Goal: Task Accomplishment & Management: Use online tool/utility

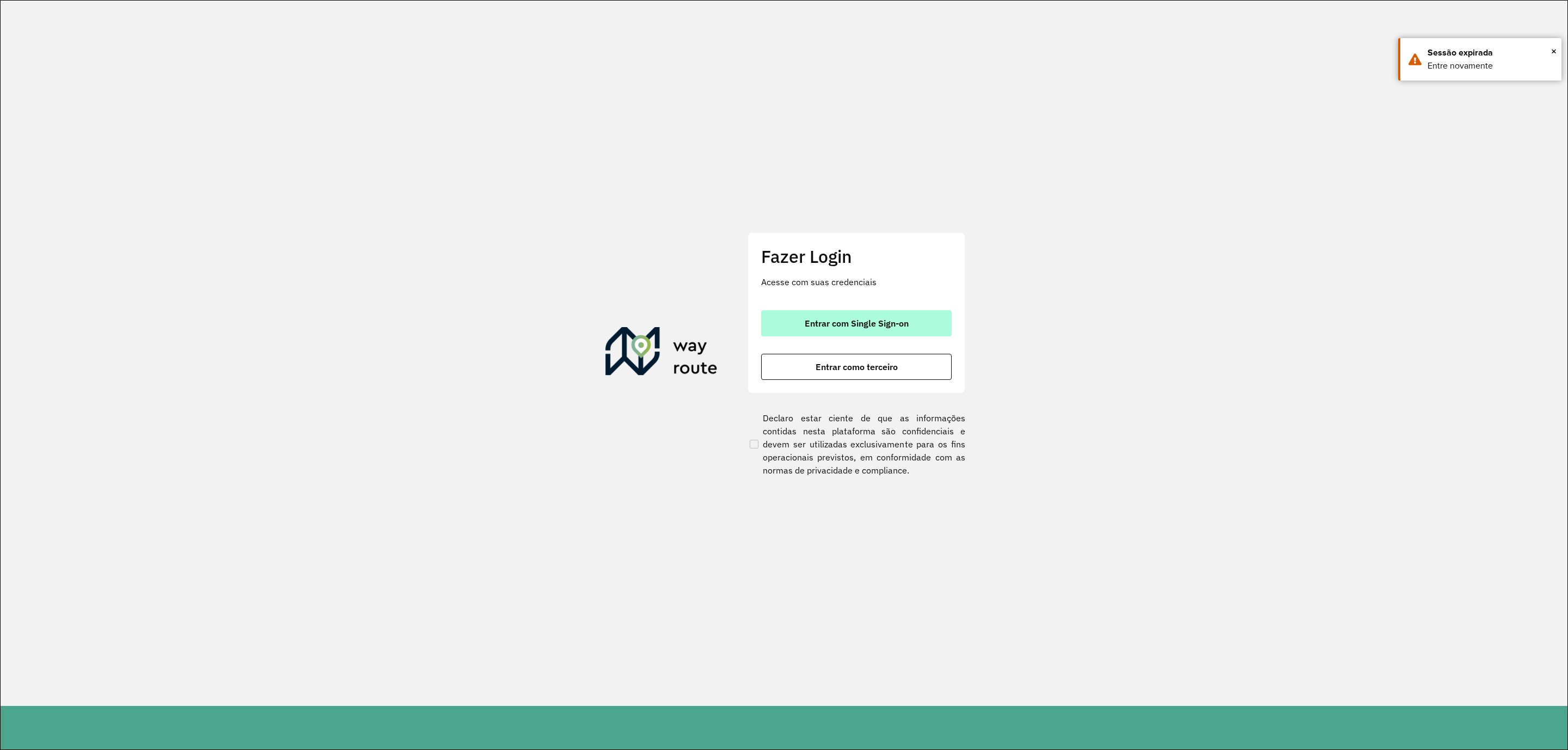
click at [909, 319] on button "Entrar com Single Sign-on" at bounding box center [857, 323] width 191 height 26
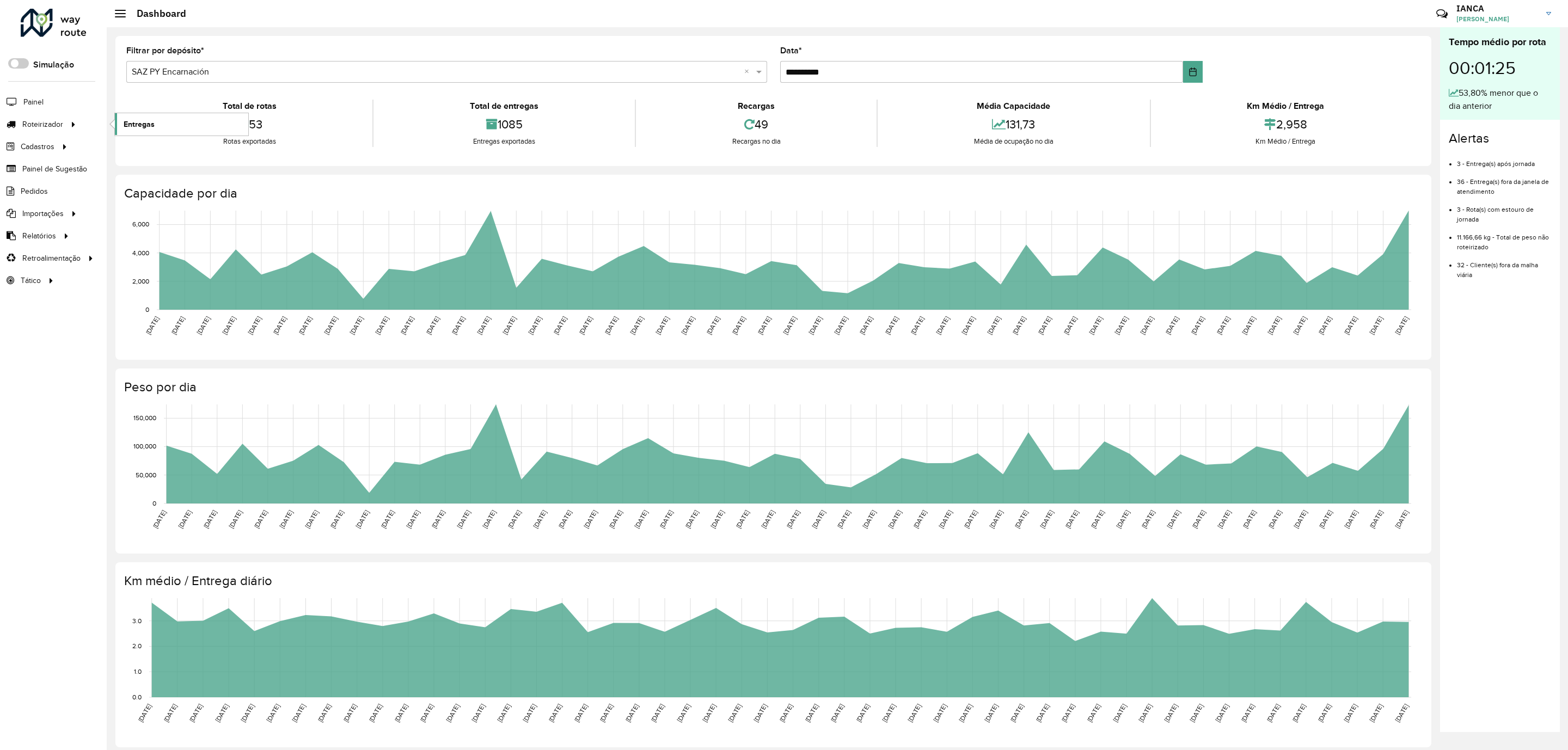
click at [138, 121] on span "Entregas" at bounding box center [139, 124] width 31 height 11
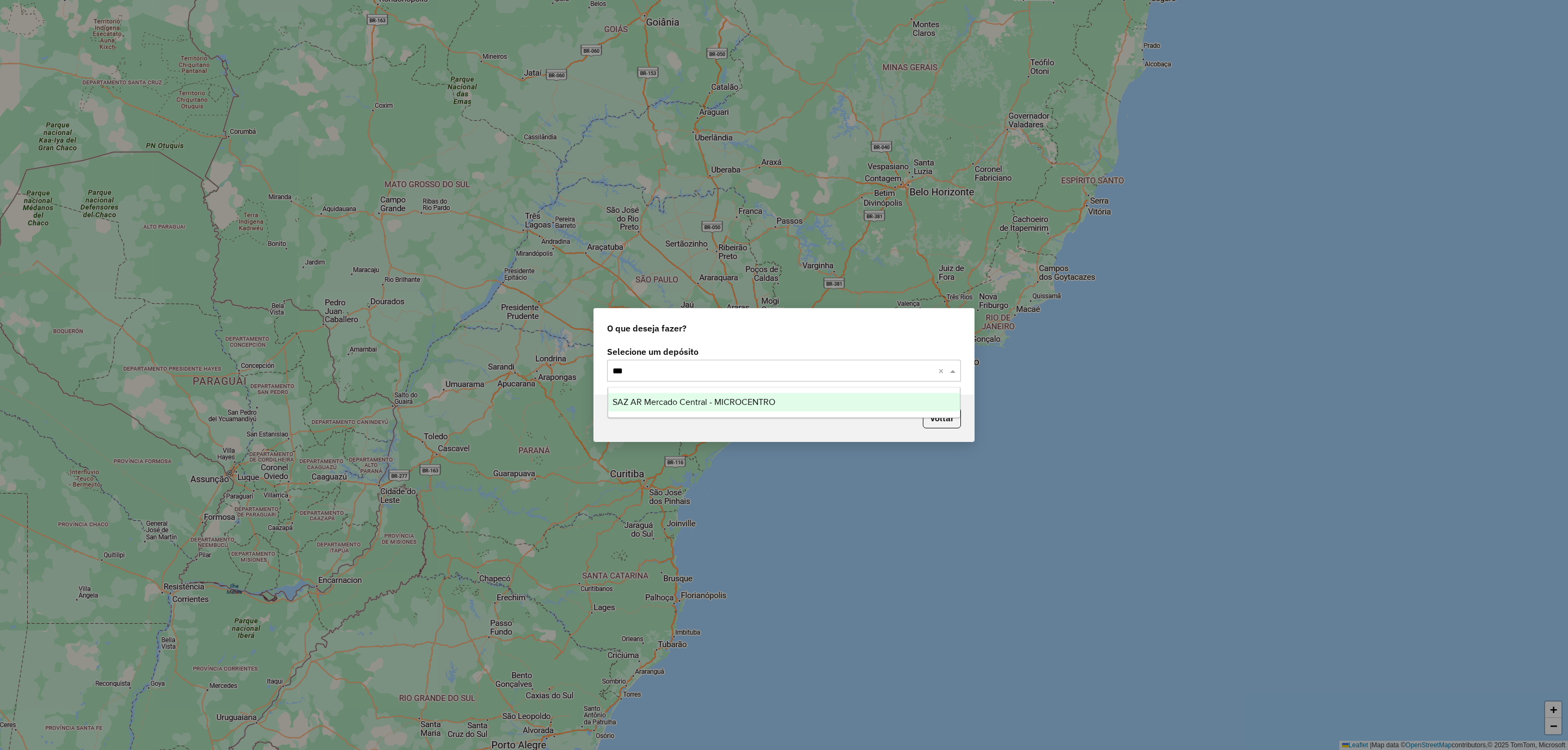
type input "****"
click at [820, 405] on div "SAZ AR Mercado Central - MICROCENTRO" at bounding box center [784, 403] width 352 height 19
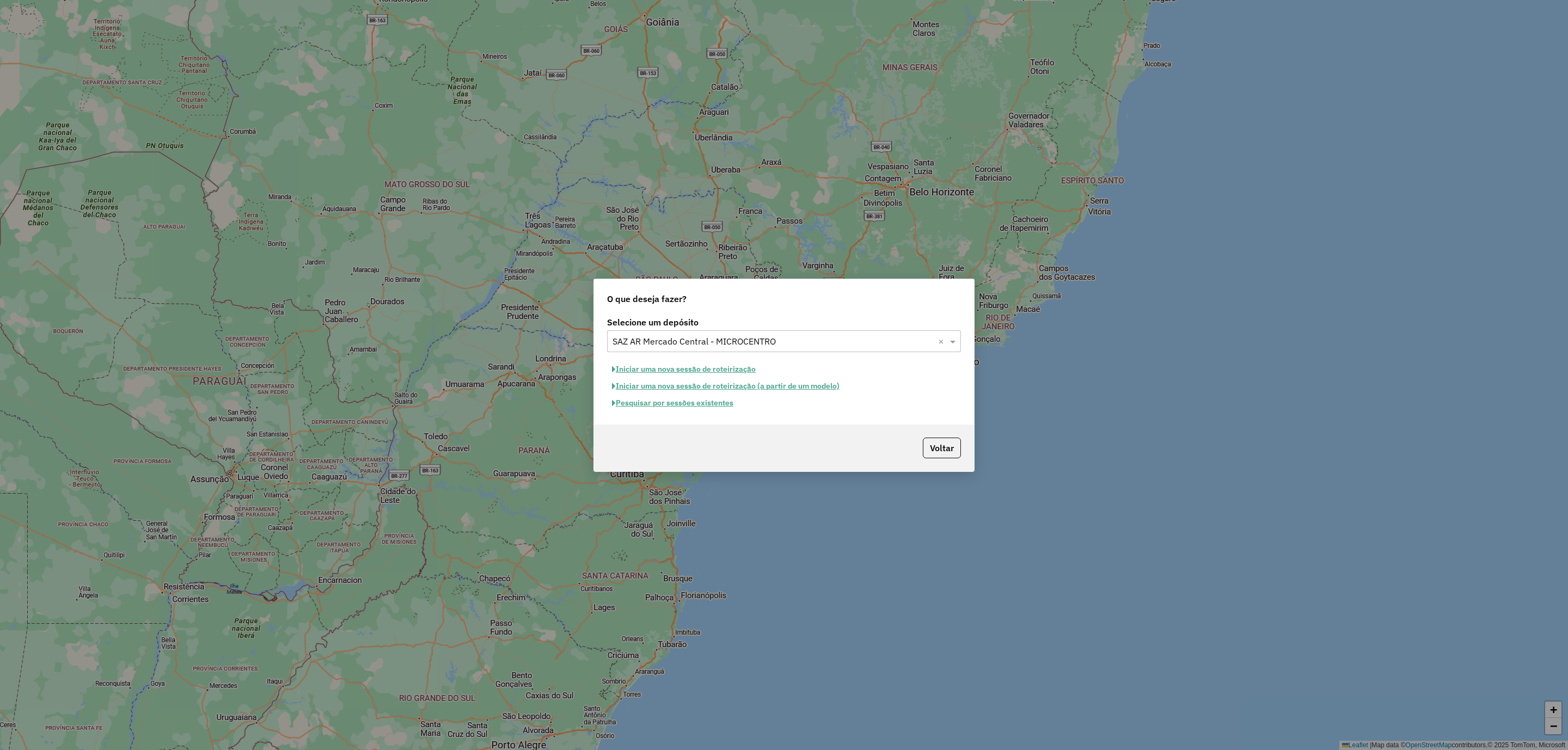
click at [717, 399] on button "Pesquisar por sessões existentes" at bounding box center [673, 403] width 131 height 17
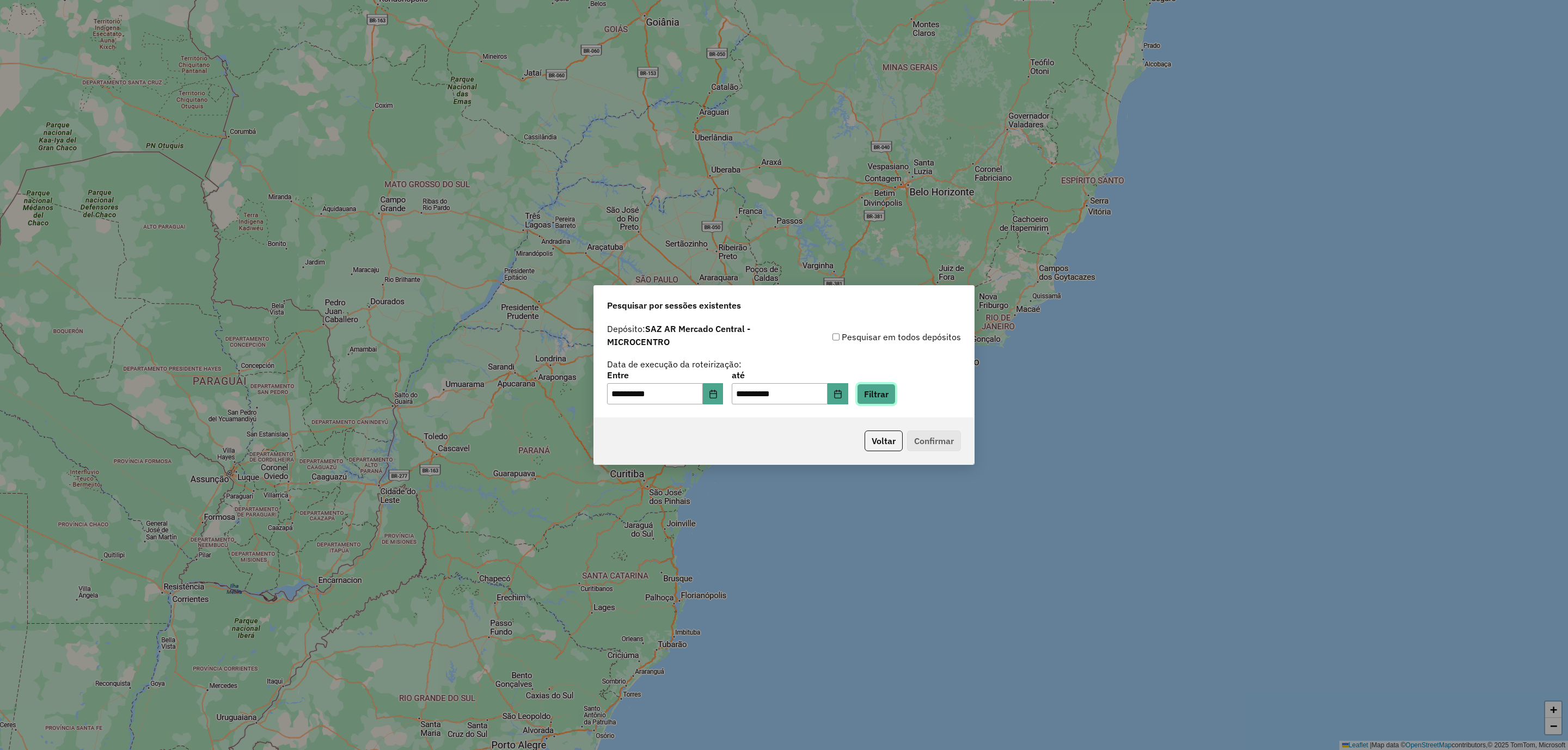
click at [895, 397] on button "Filtrar" at bounding box center [876, 394] width 39 height 21
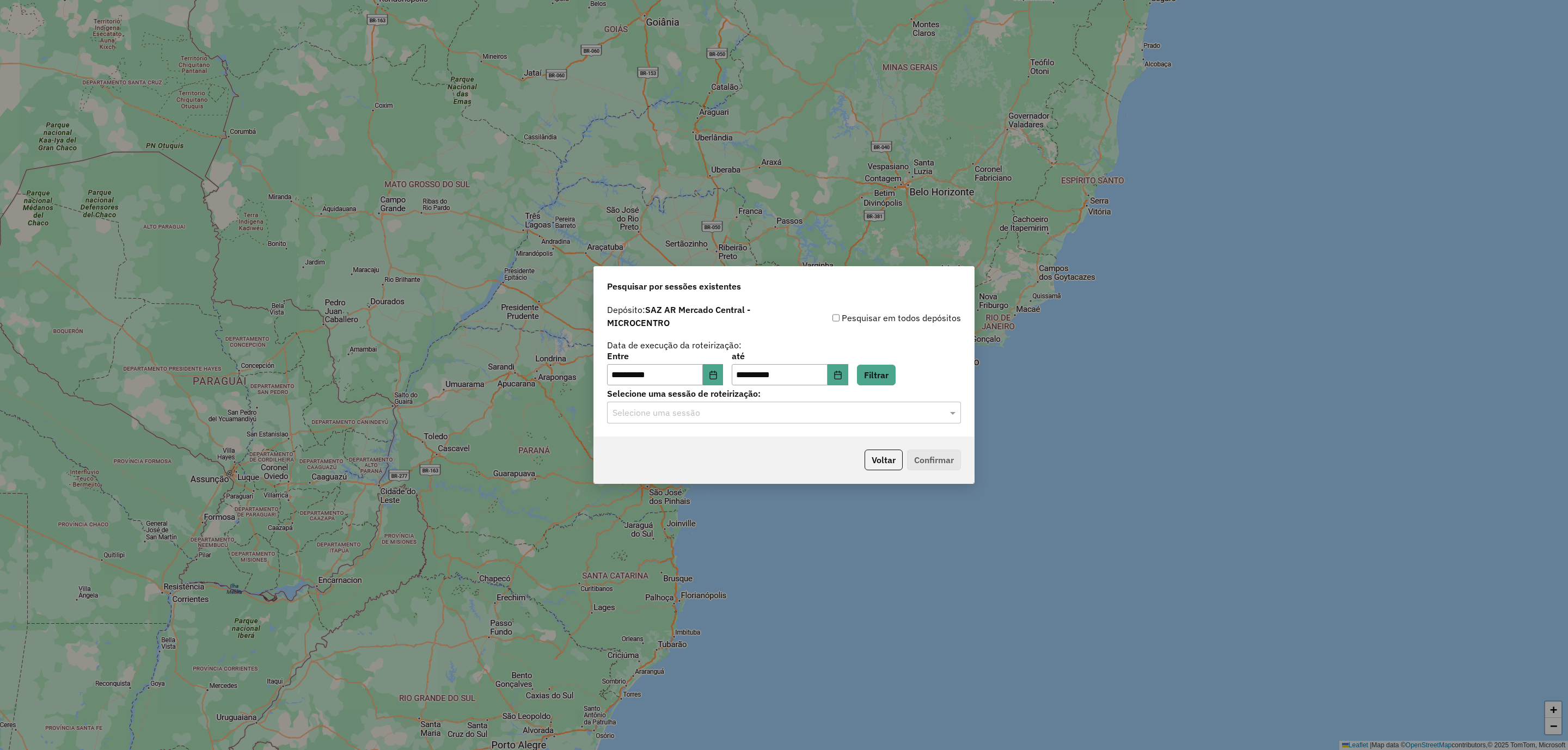
click at [721, 414] on input "text" at bounding box center [773, 413] width 321 height 13
click at [699, 447] on span "1283278 - 26/09/2025 18:55" at bounding box center [656, 445] width 87 height 9
click at [941, 463] on button "Confirmar" at bounding box center [934, 460] width 54 height 21
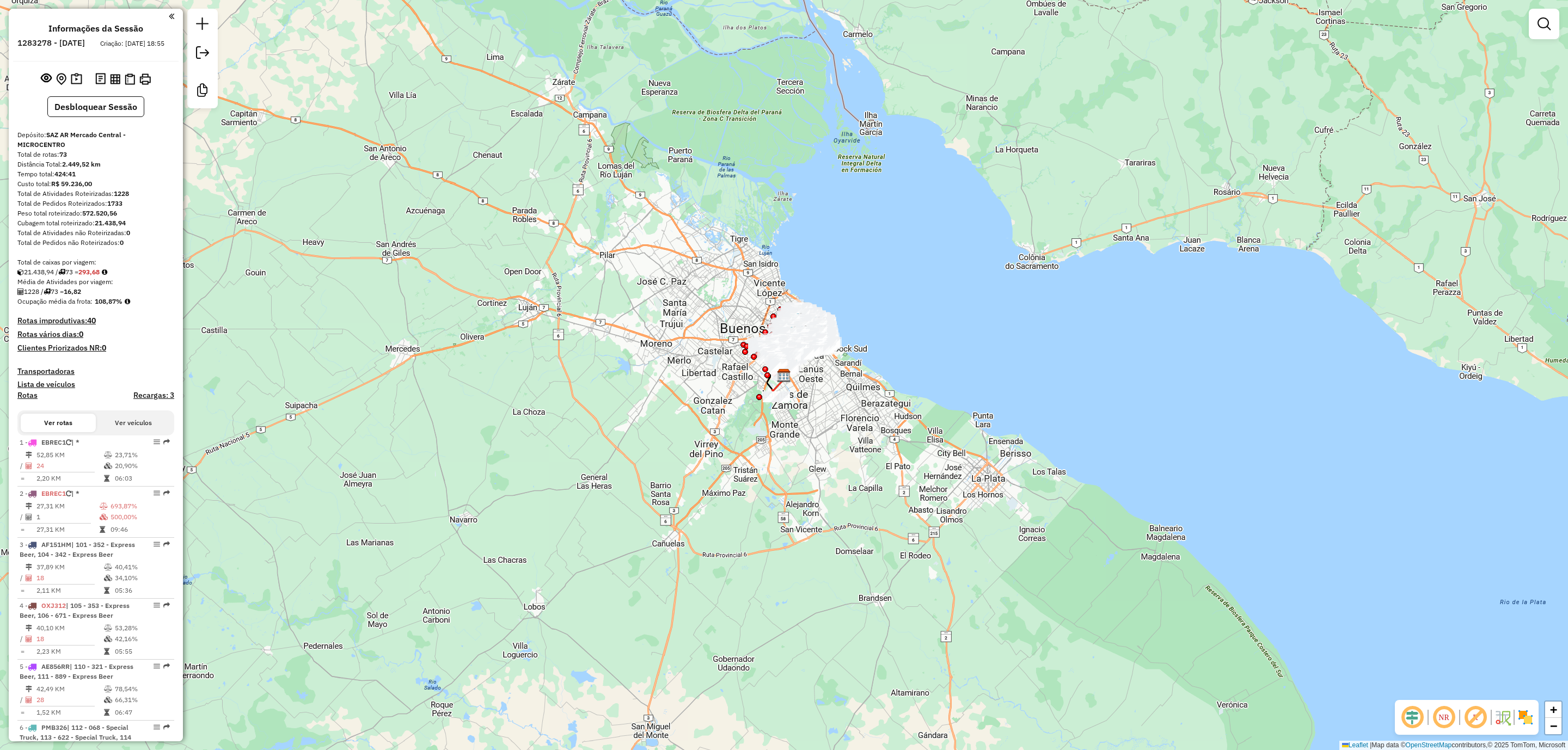
click at [1531, 717] on img at bounding box center [1525, 717] width 17 height 17
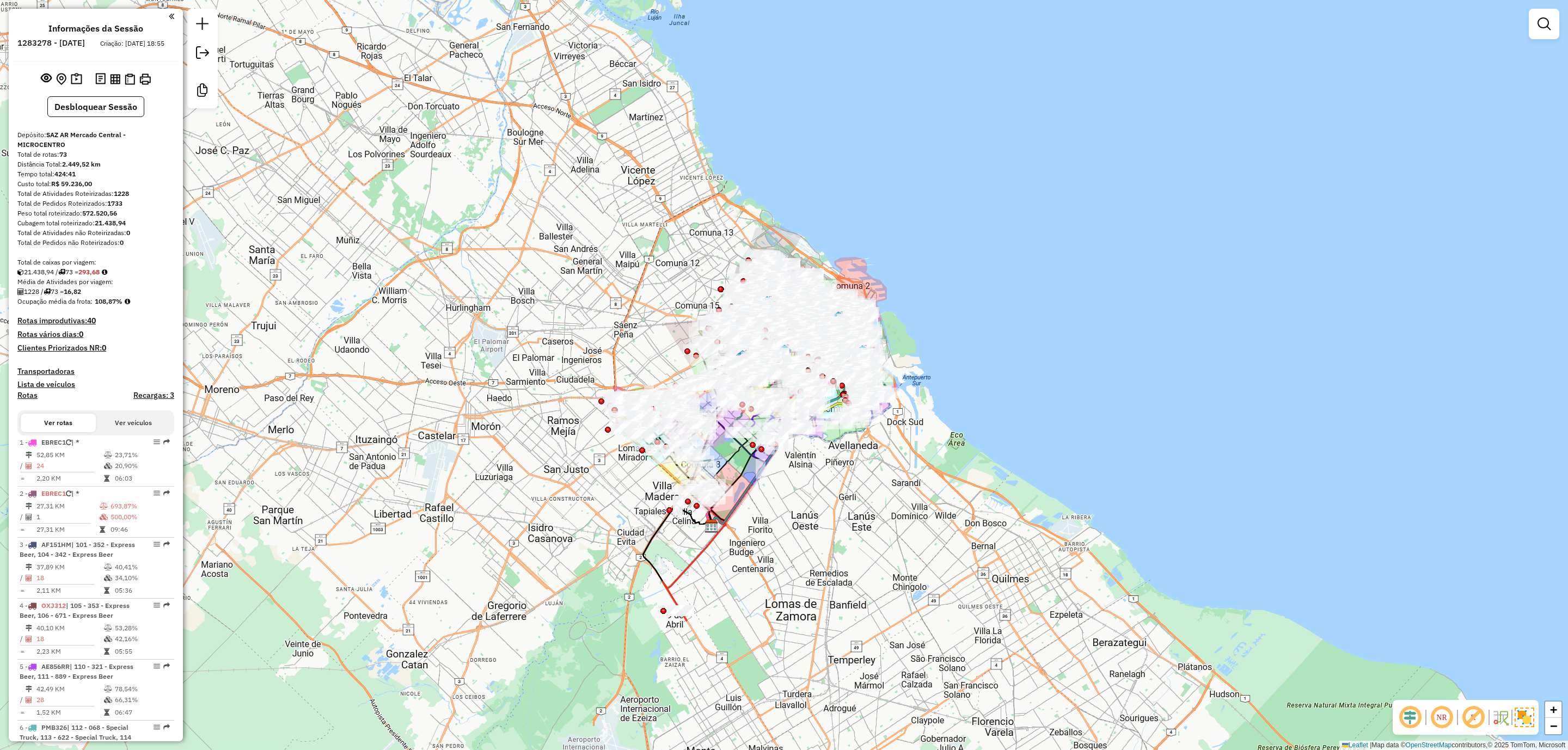
click at [1525, 719] on img at bounding box center [1524, 717] width 19 height 19
click at [1525, 716] on img at bounding box center [1525, 717] width 17 height 17
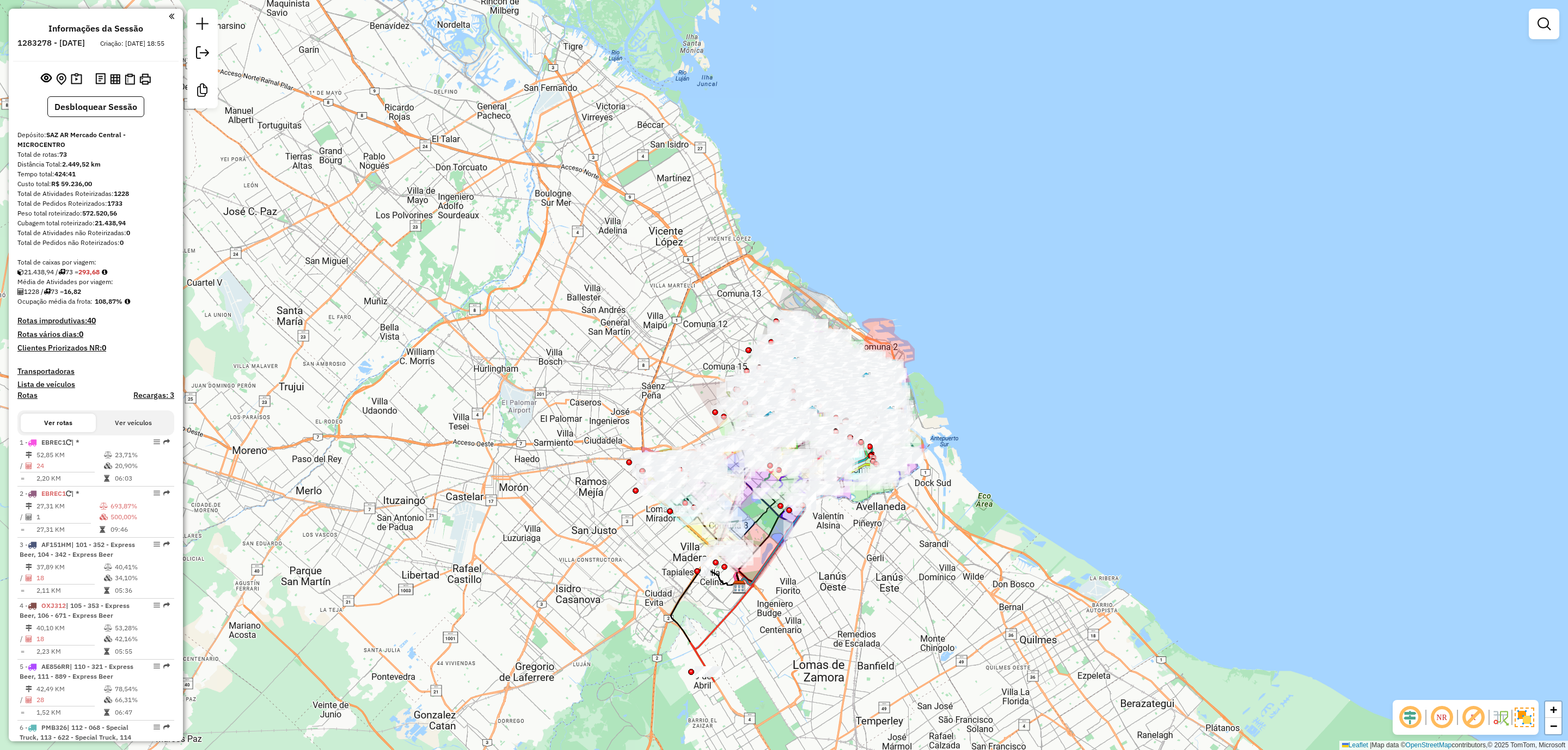
drag, startPoint x: 857, startPoint y: 511, endPoint x: 885, endPoint y: 572, distance: 67.1
click at [885, 572] on div "Janela de atendimento Grade de atendimento Capacidade Transportadoras Veículos …" at bounding box center [784, 375] width 1568 height 750
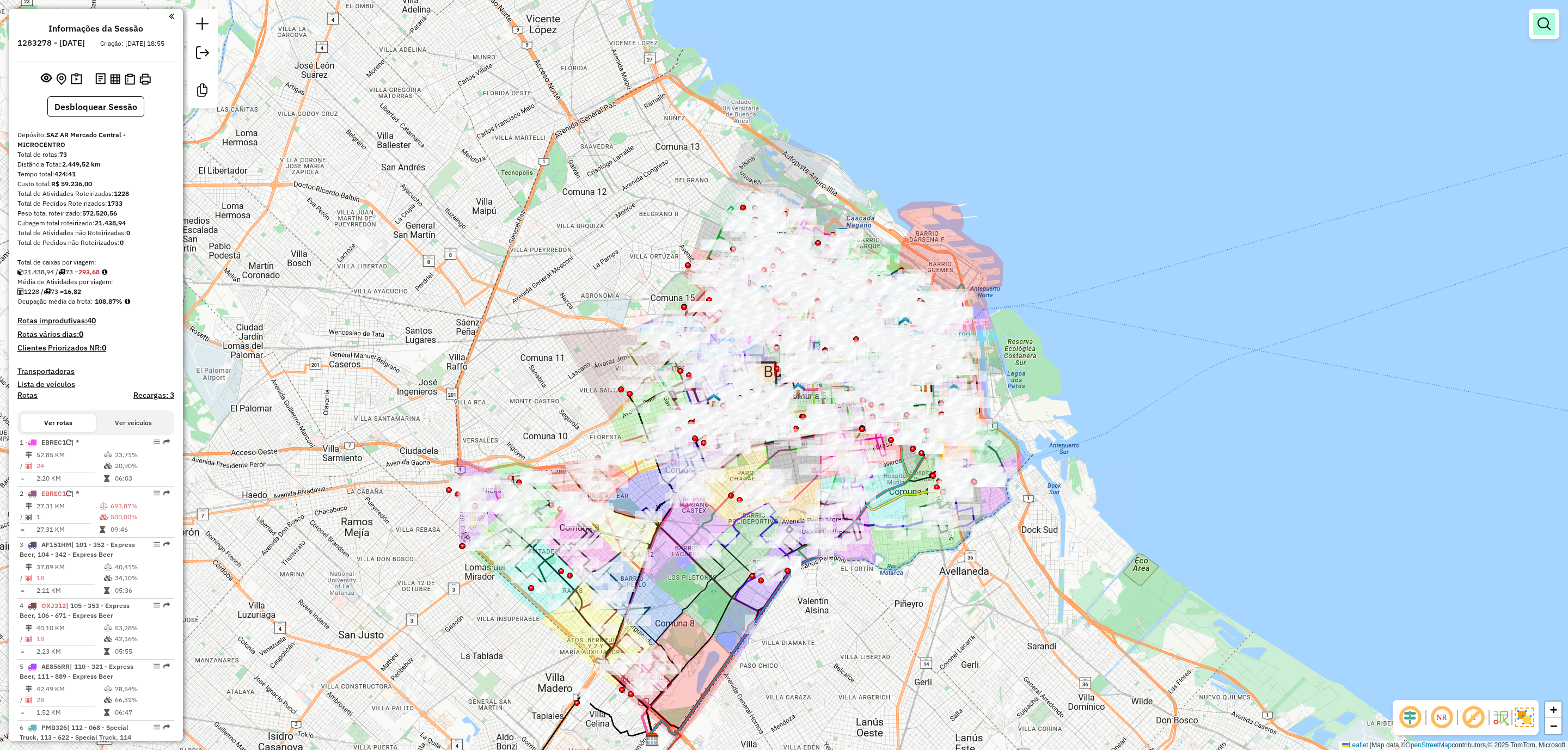
click at [1547, 22] on em at bounding box center [1544, 24] width 13 height 13
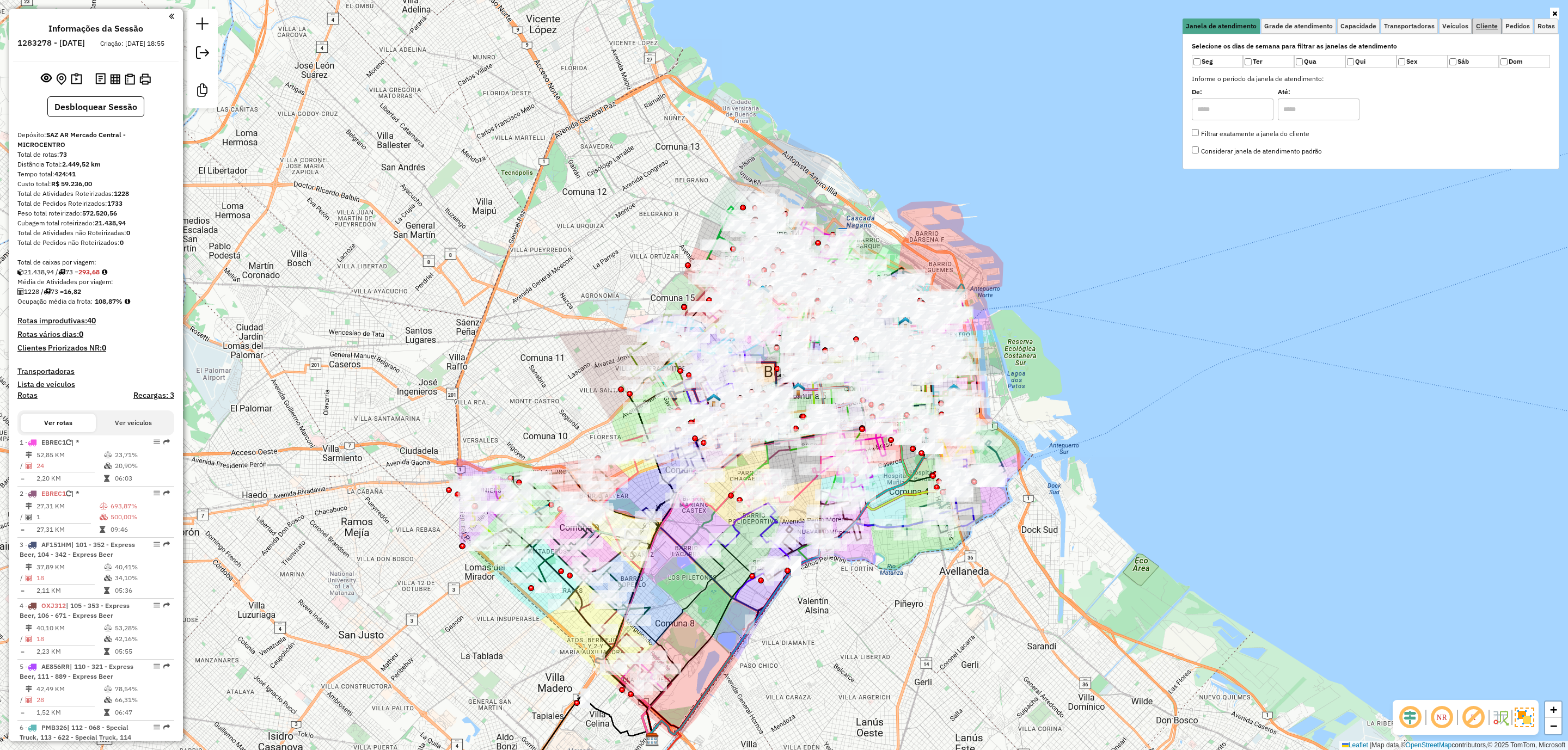
click at [1485, 23] on span "Cliente" at bounding box center [1487, 26] width 22 height 7
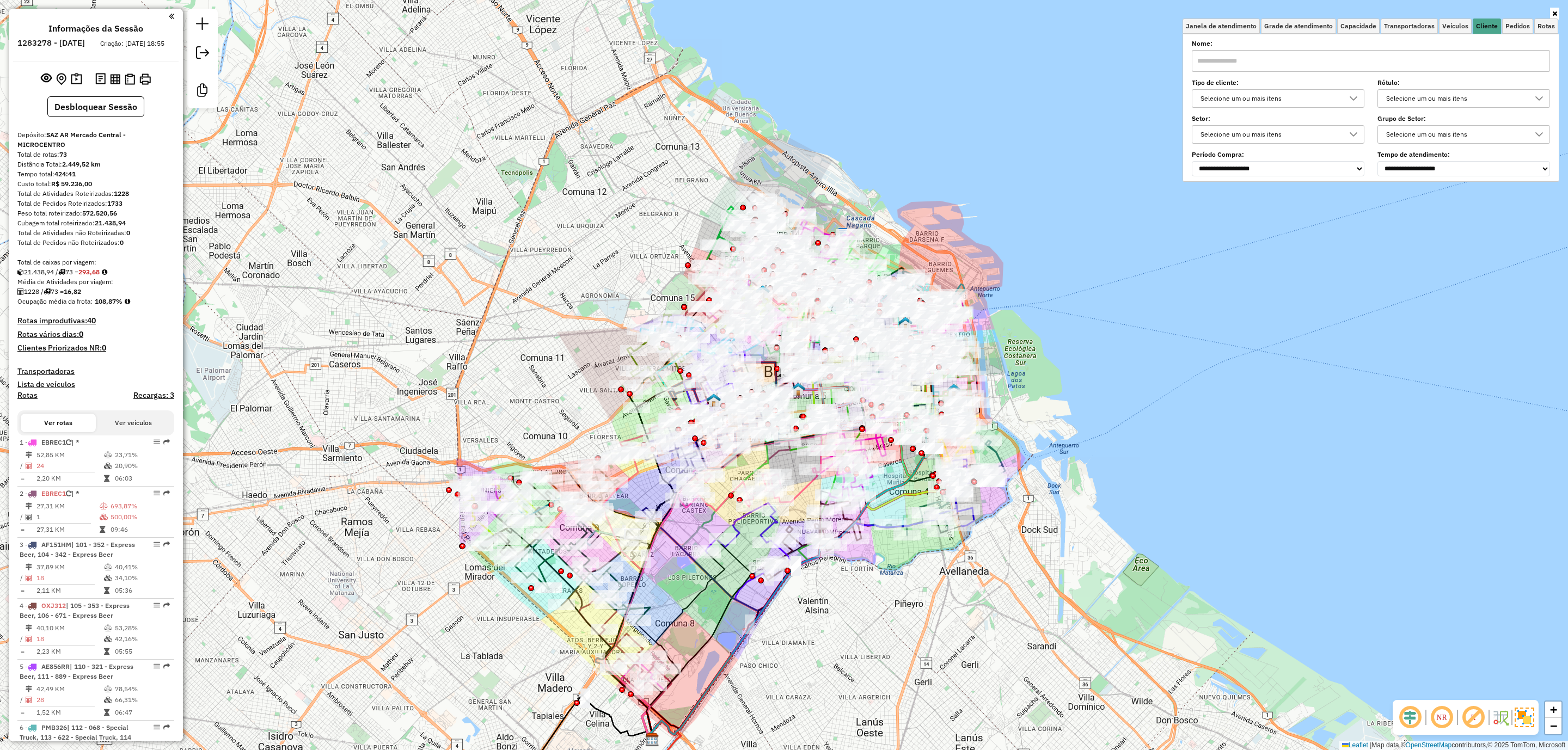
click at [1453, 100] on div "Selecione um ou mais itens" at bounding box center [1455, 99] width 147 height 17
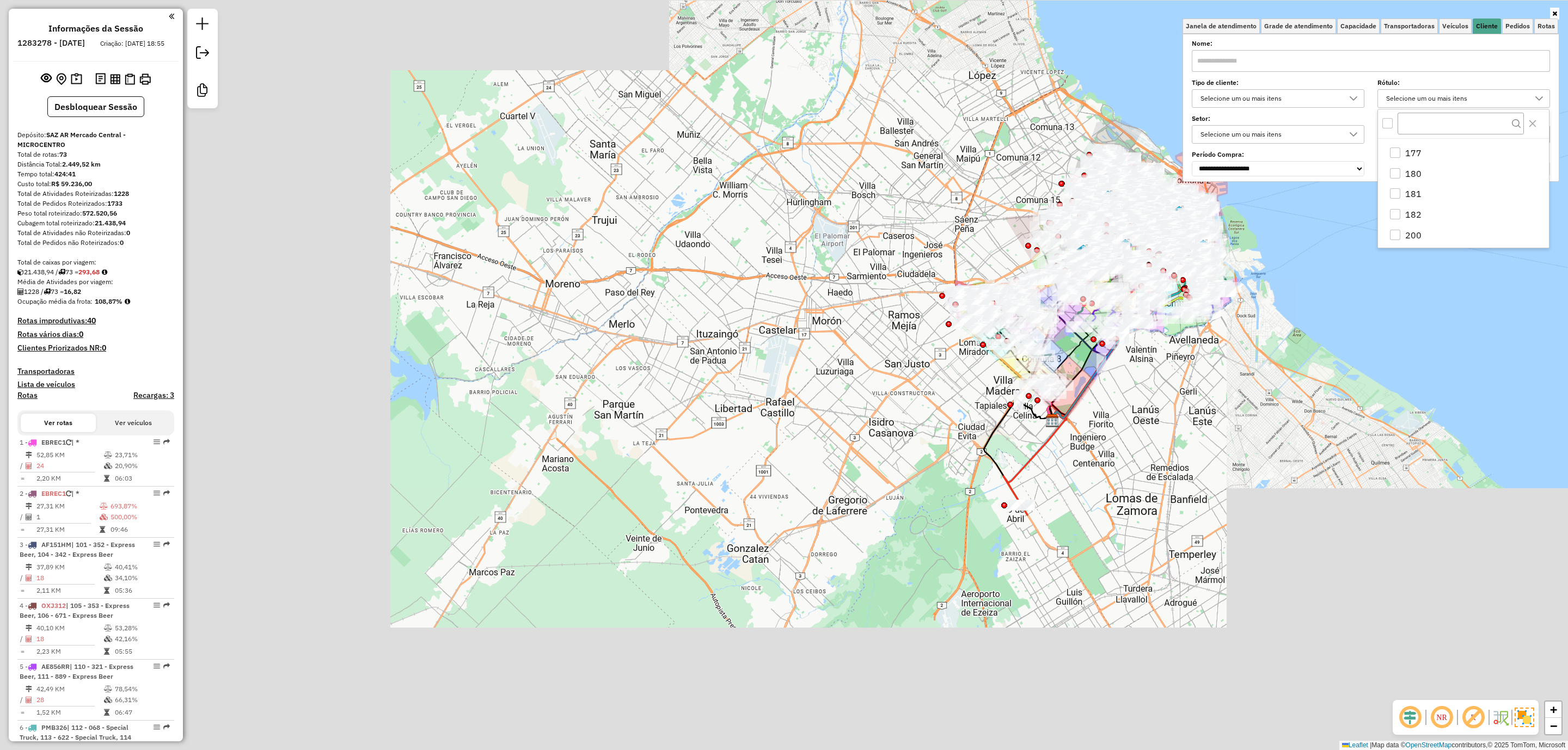
scroll to position [2607, 0]
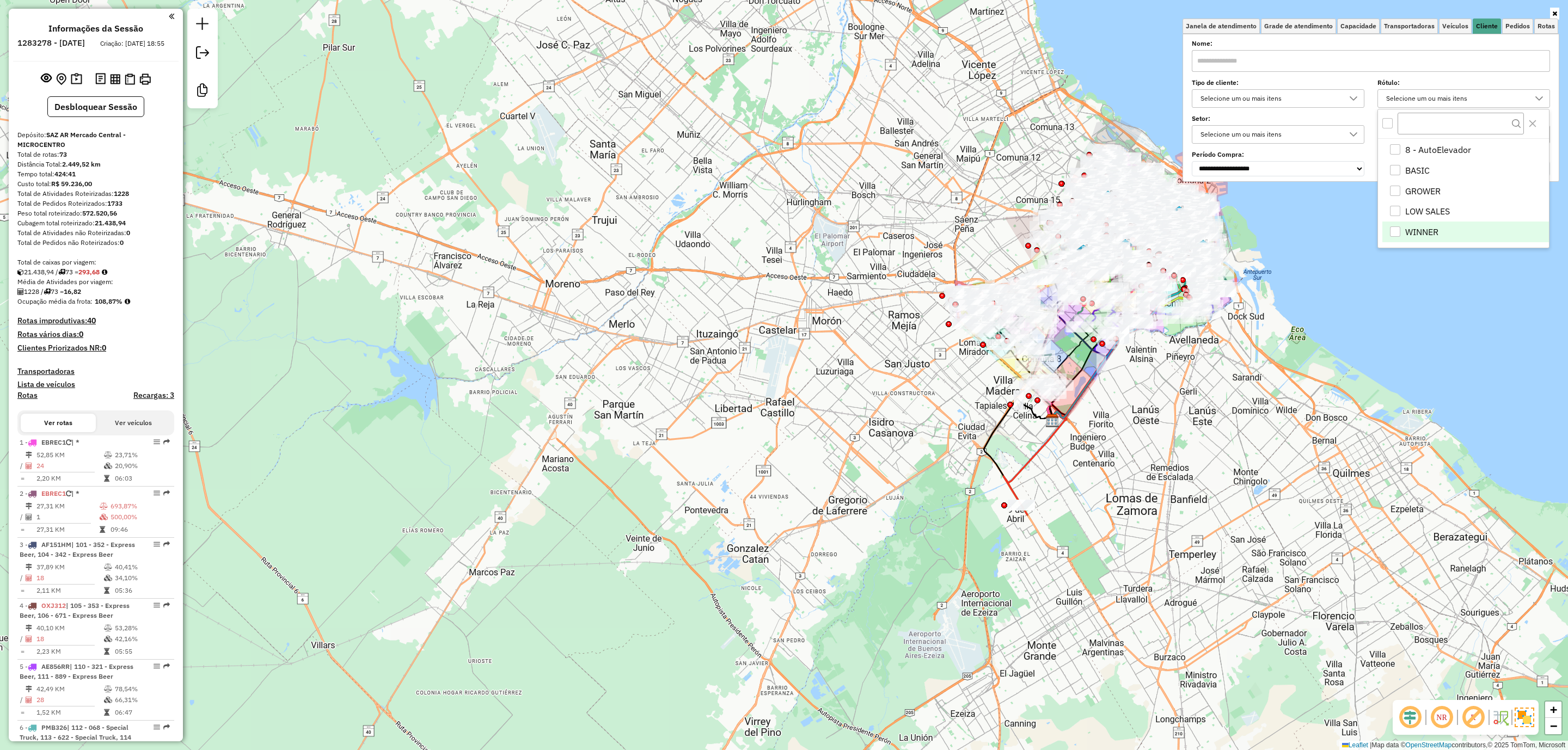
click at [1397, 231] on div "WINNER" at bounding box center [1395, 232] width 11 height 11
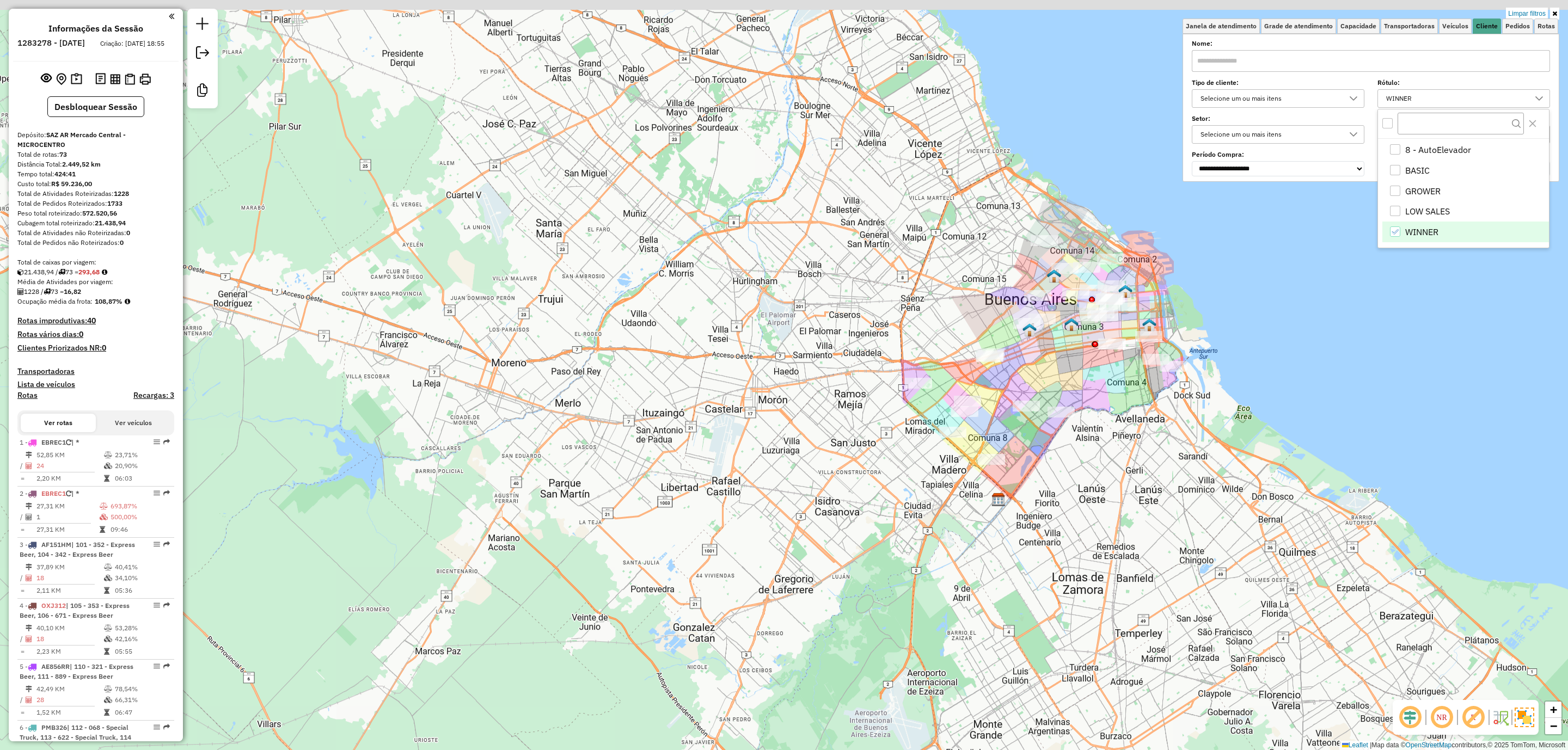
drag, startPoint x: 1177, startPoint y: 392, endPoint x: 1079, endPoint y: 523, distance: 163.6
click at [1079, 523] on div "Limpar filtros Janela de atendimento Grade de atendimento Capacidade Transporta…" at bounding box center [784, 375] width 1568 height 750
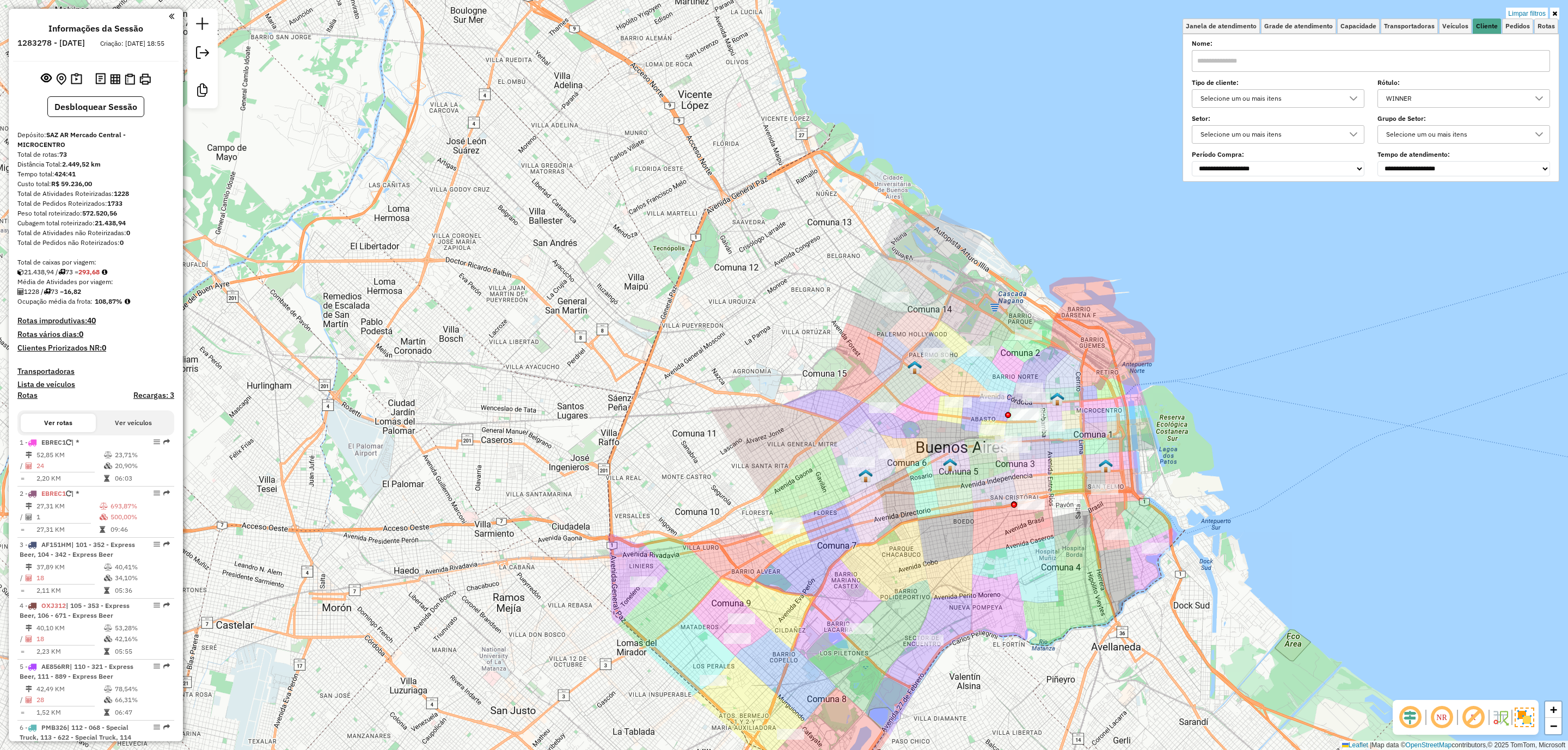
drag, startPoint x: 1145, startPoint y: 291, endPoint x: 1127, endPoint y: 385, distance: 95.7
click at [1127, 385] on div "Limpar filtros Janela de atendimento Grade de atendimento Capacidade Transporta…" at bounding box center [784, 375] width 1568 height 750
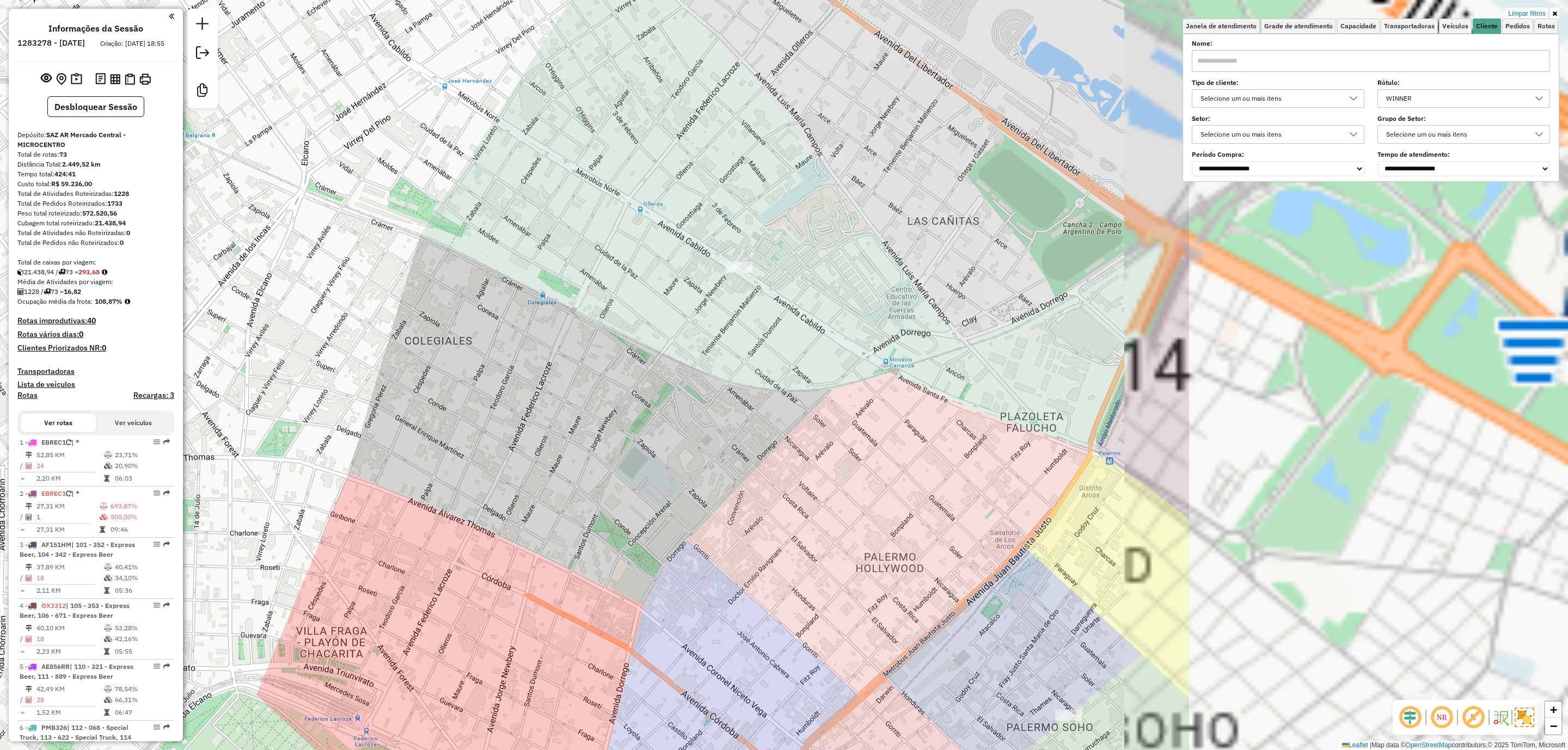
drag, startPoint x: 1177, startPoint y: 334, endPoint x: 689, endPoint y: 365, distance: 489.0
click at [689, 366] on div "Limpar filtros Janela de atendimento Grade de atendimento Capacidade Transporta…" at bounding box center [784, 375] width 1568 height 750
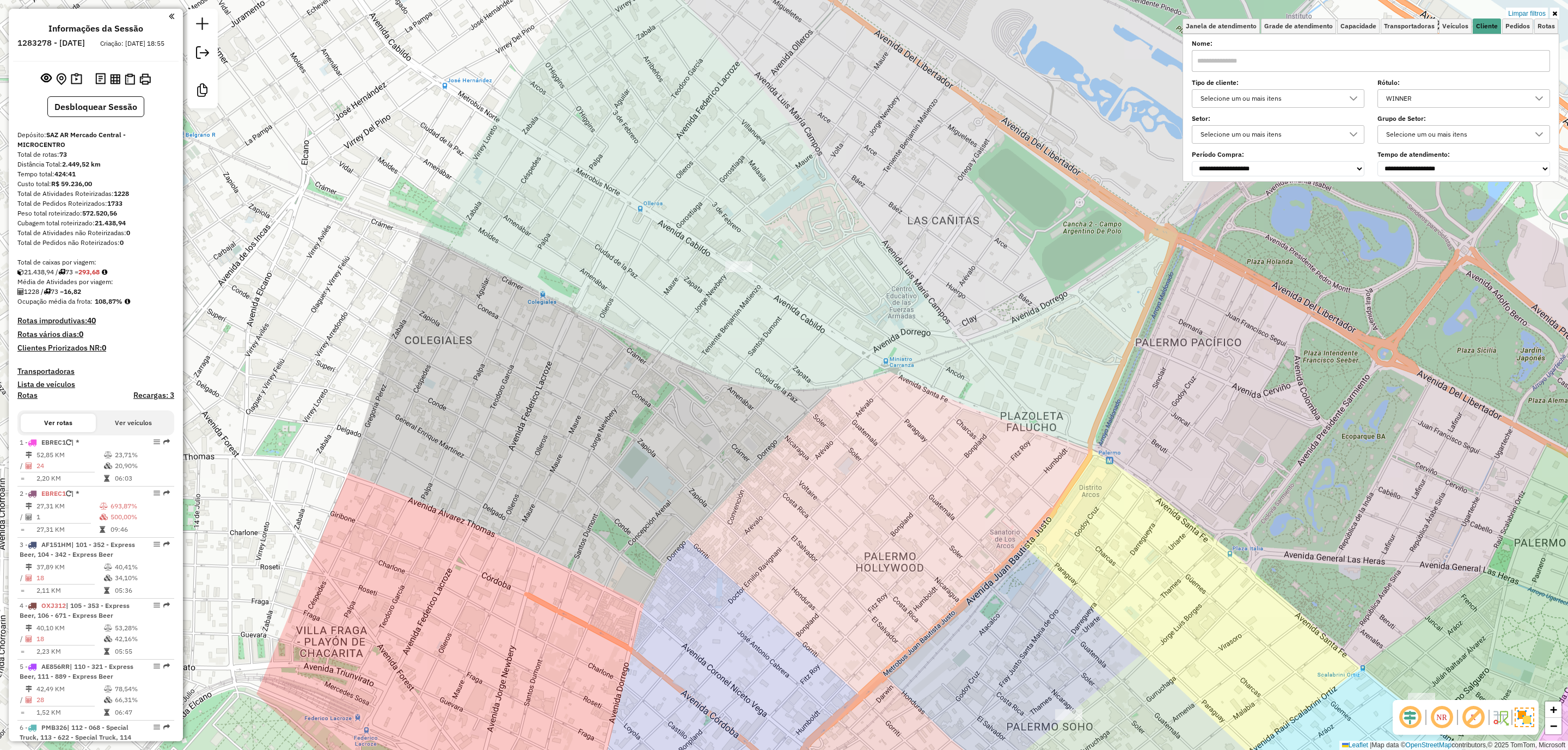
select select "**********"
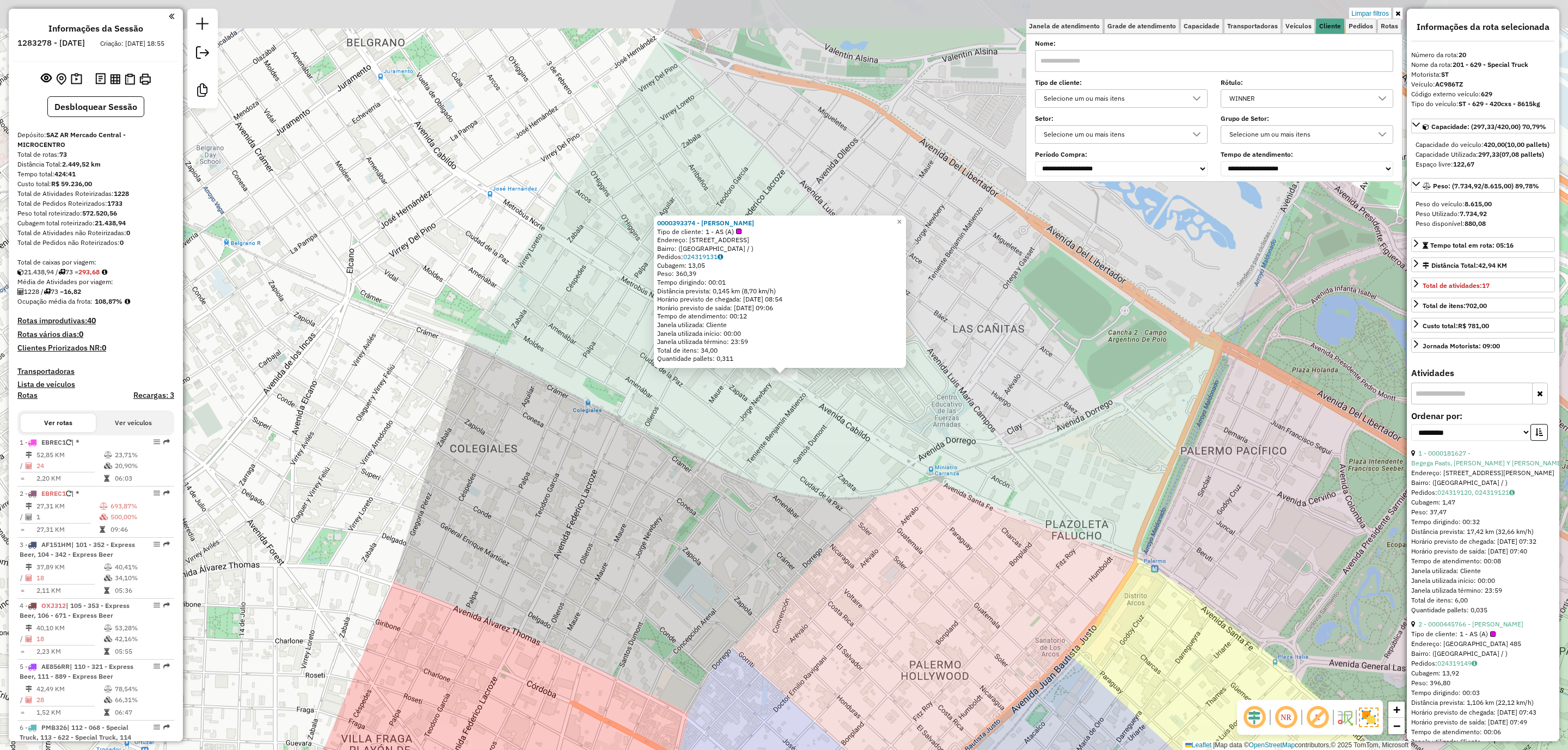
scroll to position [1686, 0]
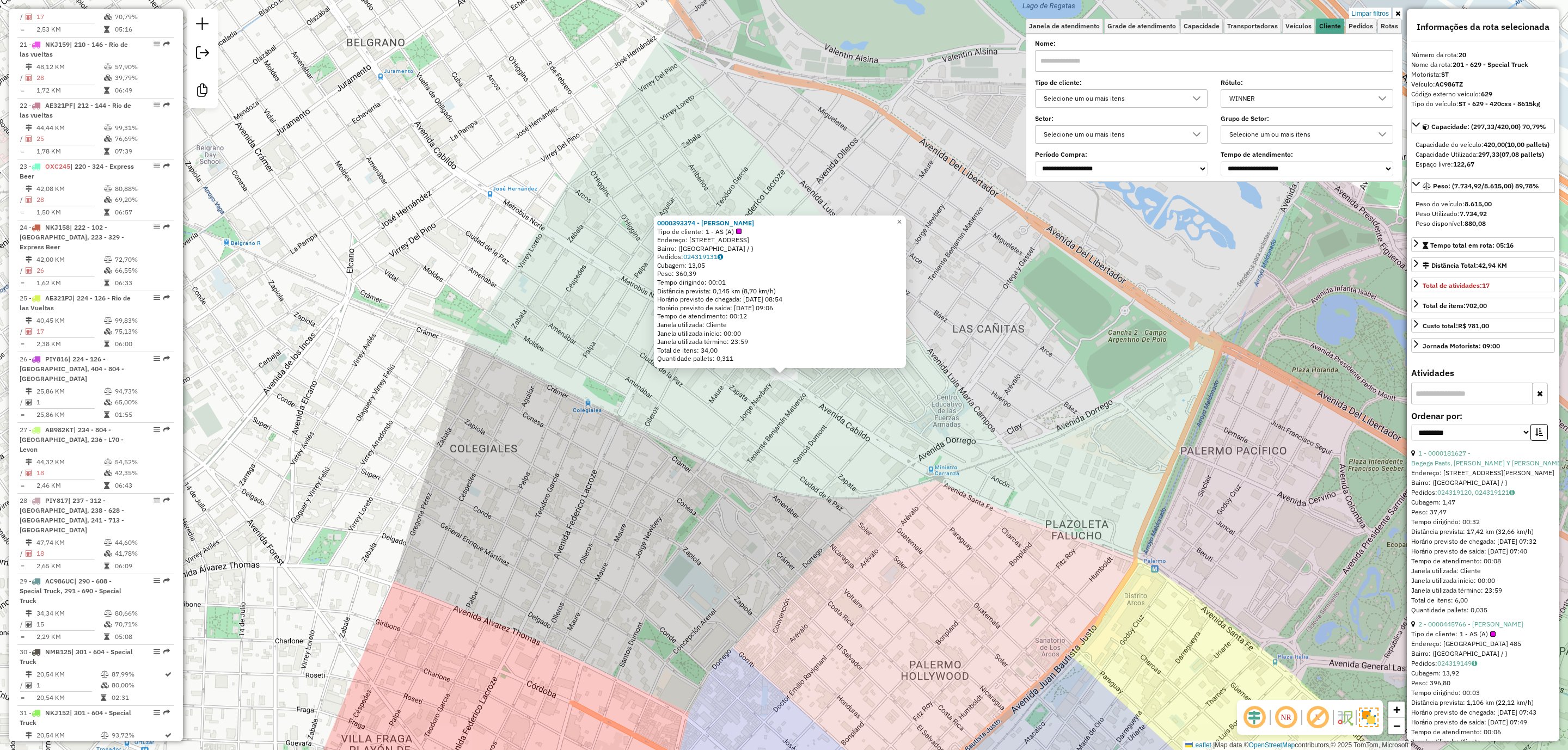
click at [715, 347] on div "Total de itens: 34,00" at bounding box center [780, 350] width 245 height 9
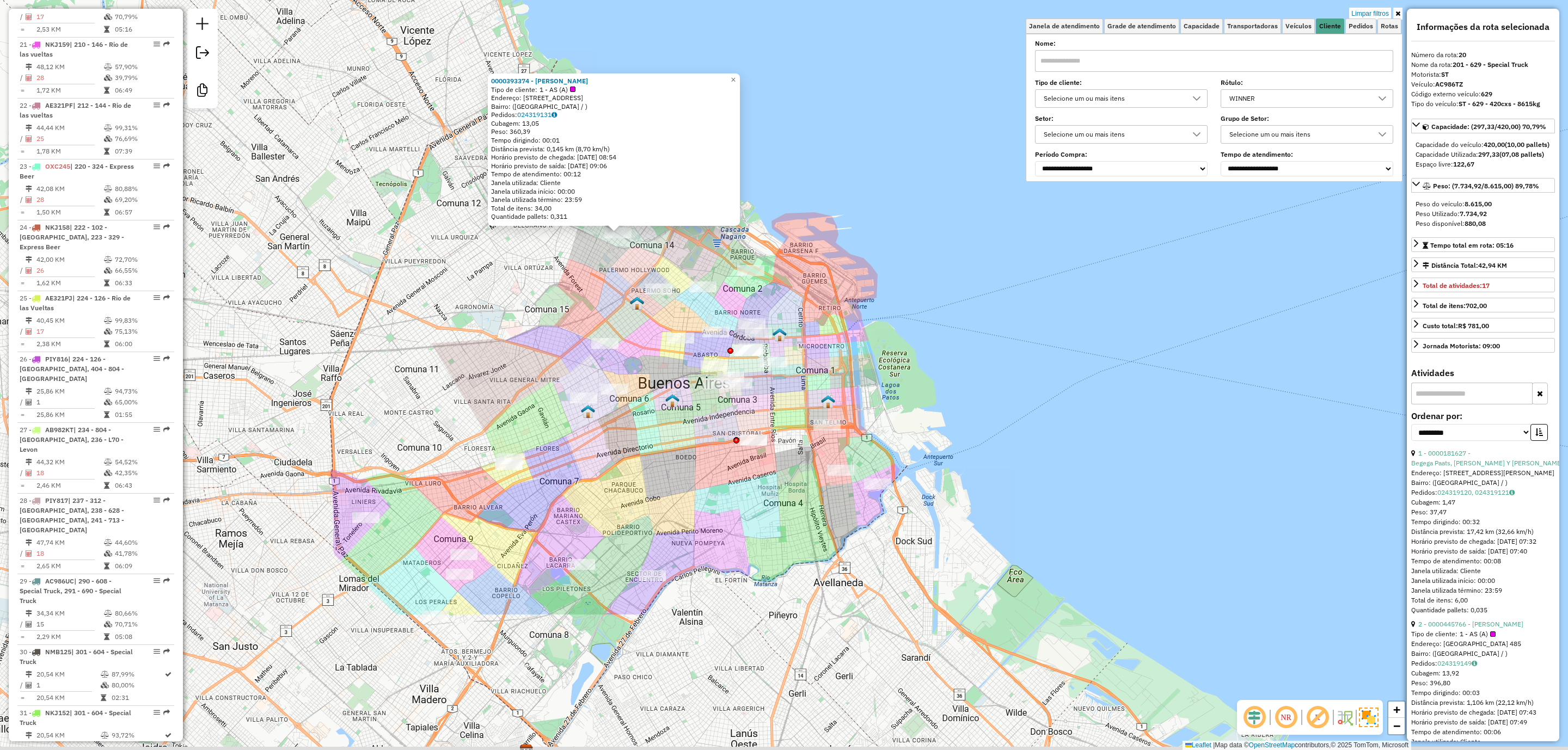
drag, startPoint x: 753, startPoint y: 485, endPoint x: 579, endPoint y: 265, distance: 280.5
click at [580, 266] on div "0000393374 - [PERSON_NAME] XIU Tipo de cliente: 1 - AS (A) Endereço: AV CABILDO…" at bounding box center [784, 375] width 1568 height 750
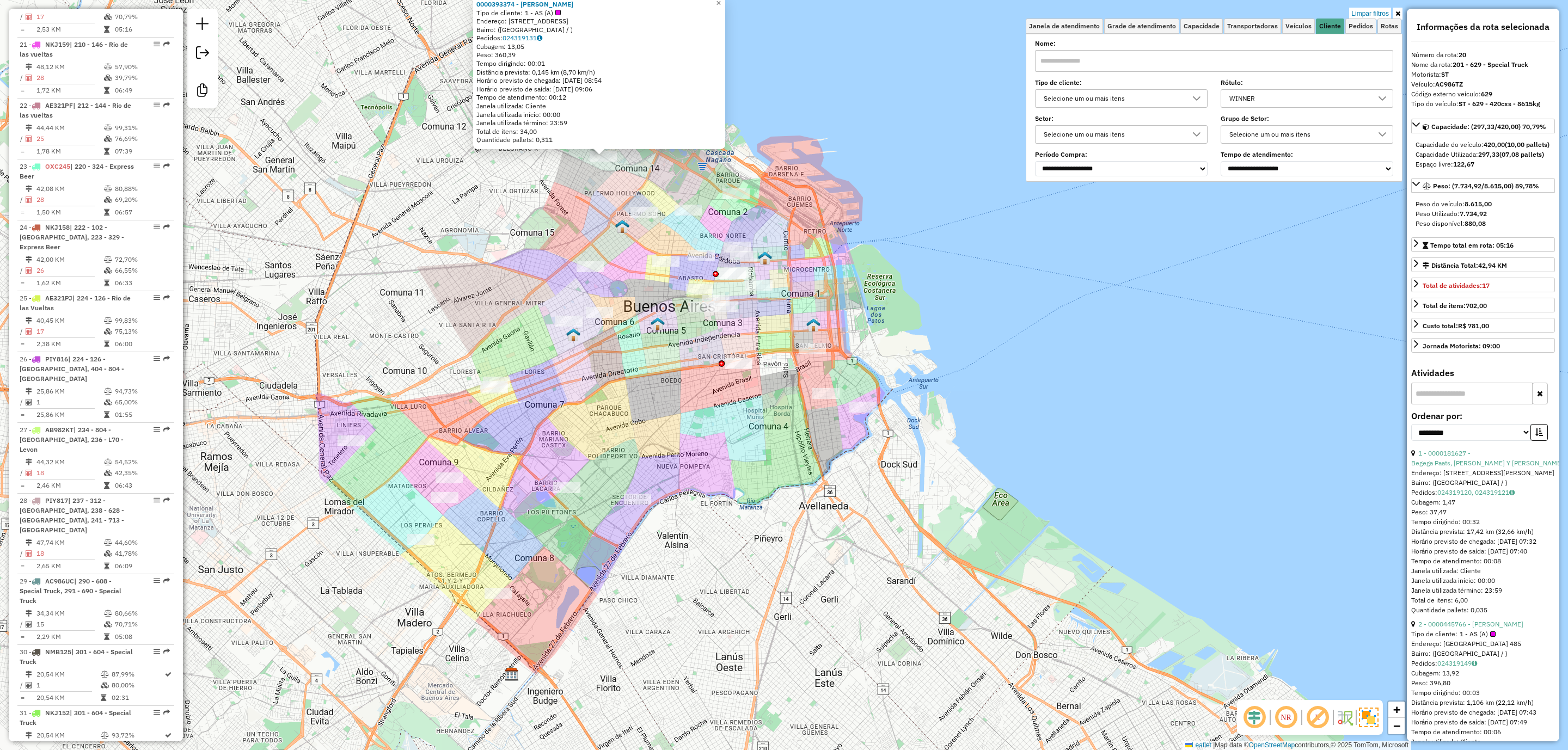
drag, startPoint x: 595, startPoint y: 441, endPoint x: 583, endPoint y: 389, distance: 53.4
click at [583, 389] on div "0000393374 - [PERSON_NAME] XIU Tipo de cliente: 1 - AS (A) Endereço: AV CABILDO…" at bounding box center [784, 375] width 1568 height 750
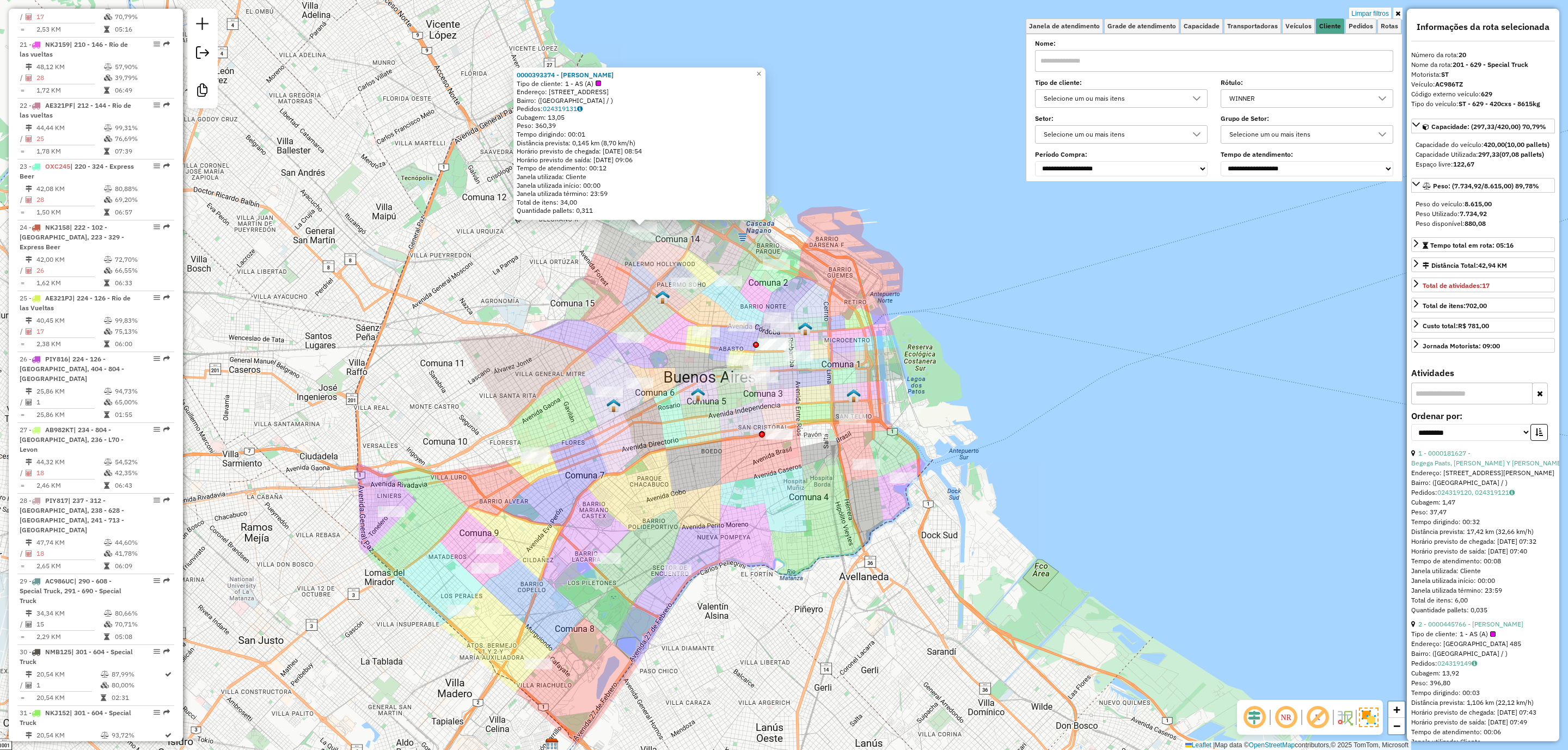
drag, startPoint x: 742, startPoint y: 429, endPoint x: 769, endPoint y: 497, distance: 73.2
click at [769, 497] on div "0000393374 - [PERSON_NAME] XIU Tipo de cliente: 1 - AS (A) Endereço: AV CABILDO…" at bounding box center [784, 375] width 1568 height 750
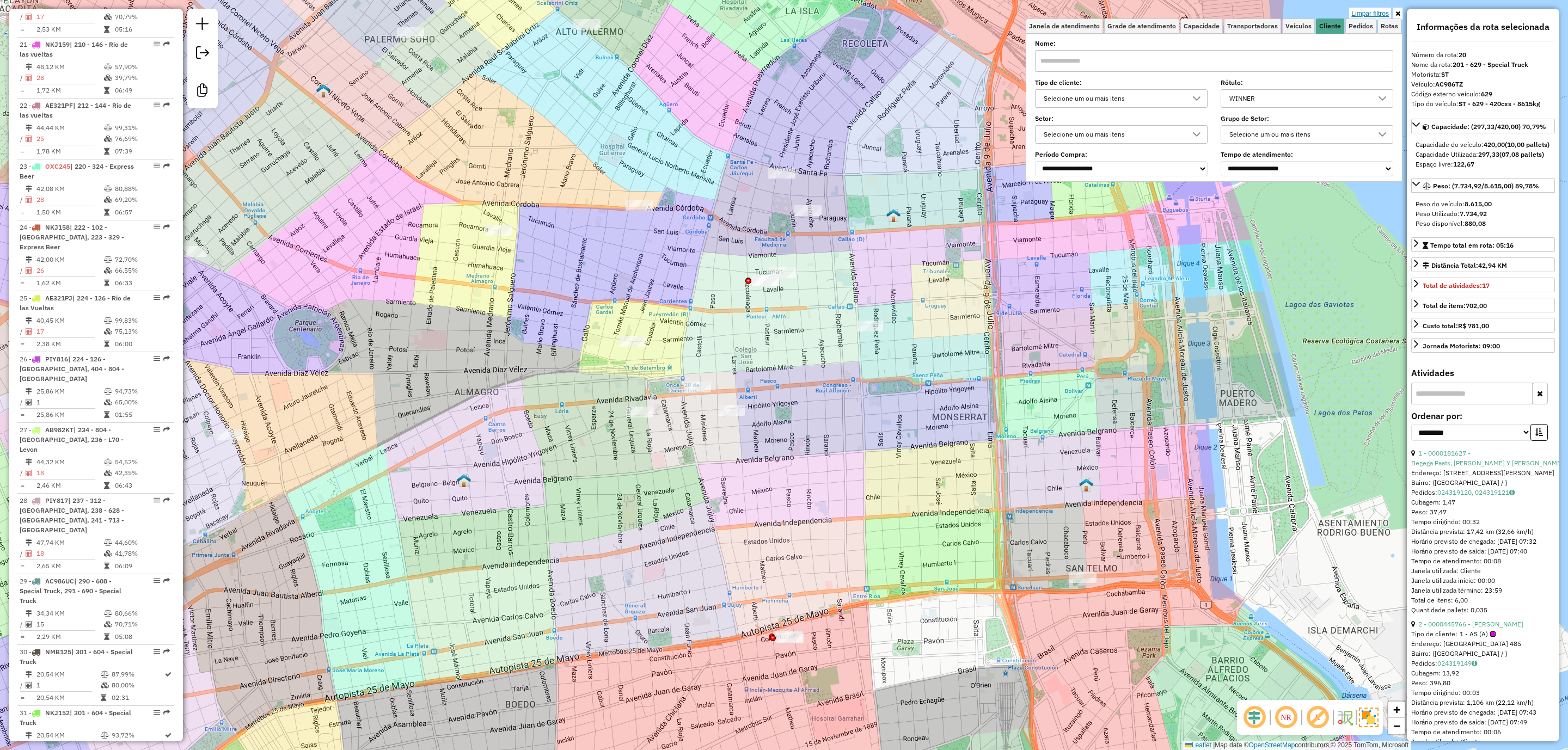
click at [1373, 11] on link "Limpar filtros" at bounding box center [1370, 13] width 42 height 12
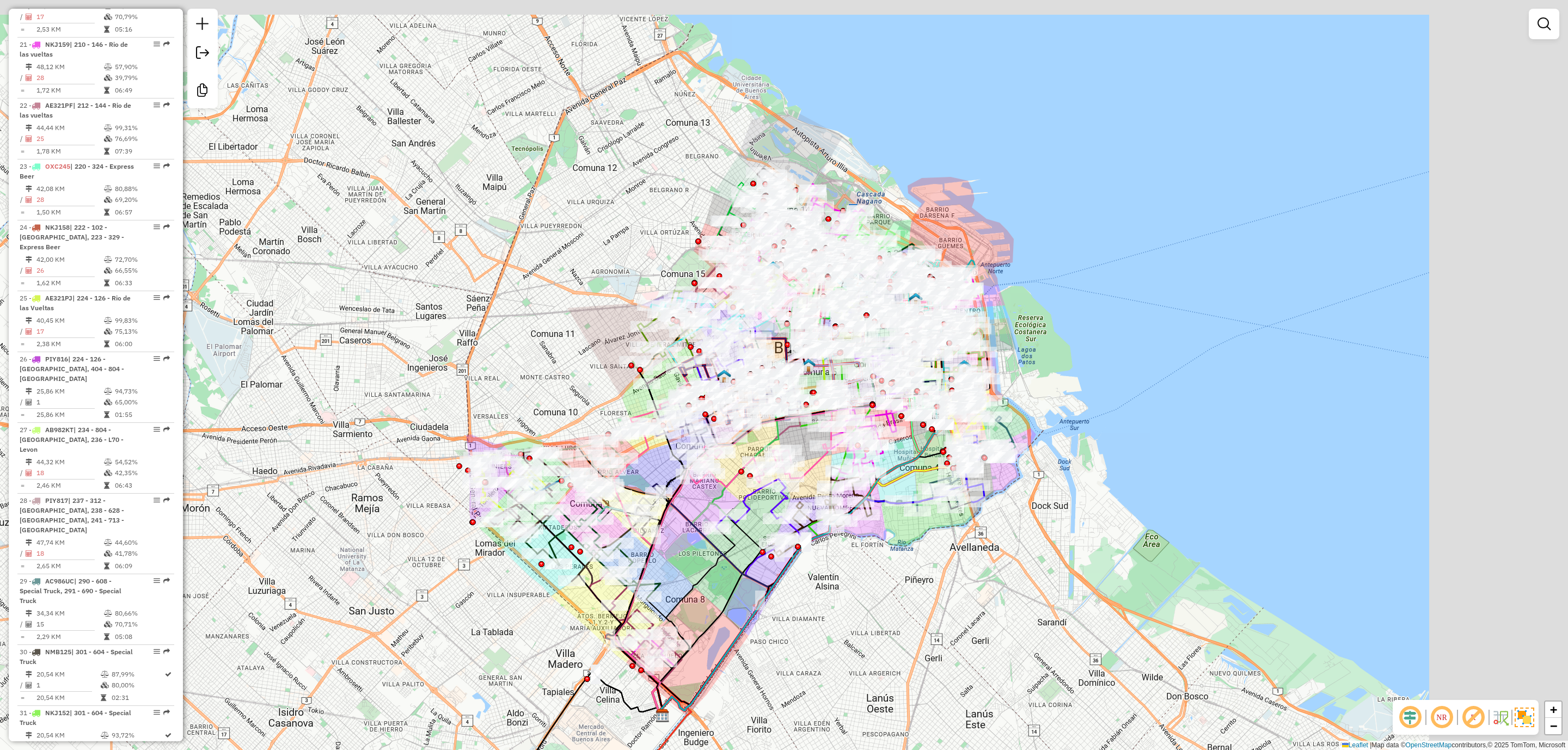
drag, startPoint x: 1100, startPoint y: 605, endPoint x: 975, endPoint y: 632, distance: 127.9
click at [975, 631] on div "Janela de atendimento Grade de atendimento Capacidade Transportadoras Veículos …" at bounding box center [784, 375] width 1568 height 750
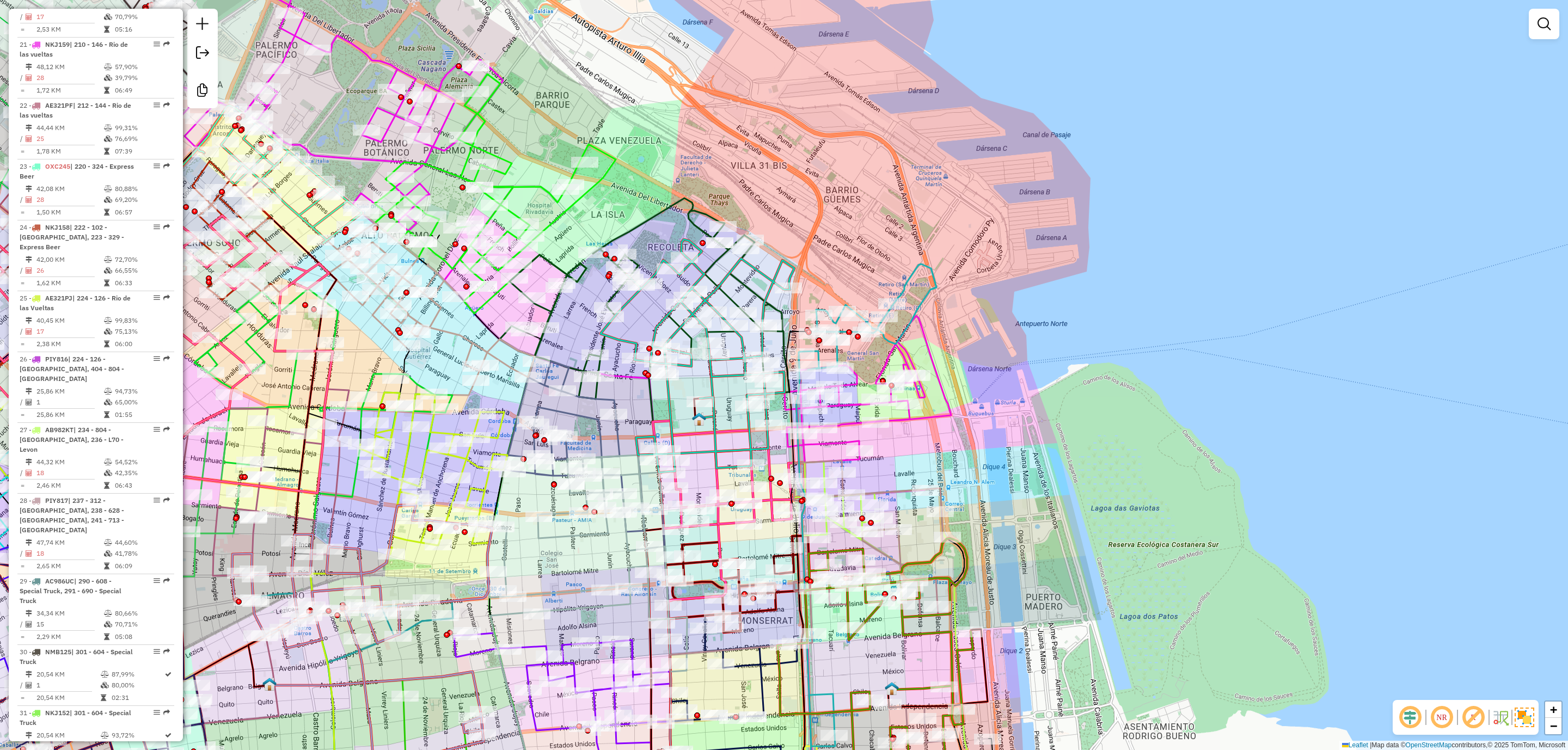
click at [940, 417] on icon at bounding box center [776, 571] width 350 height 509
select select "**********"
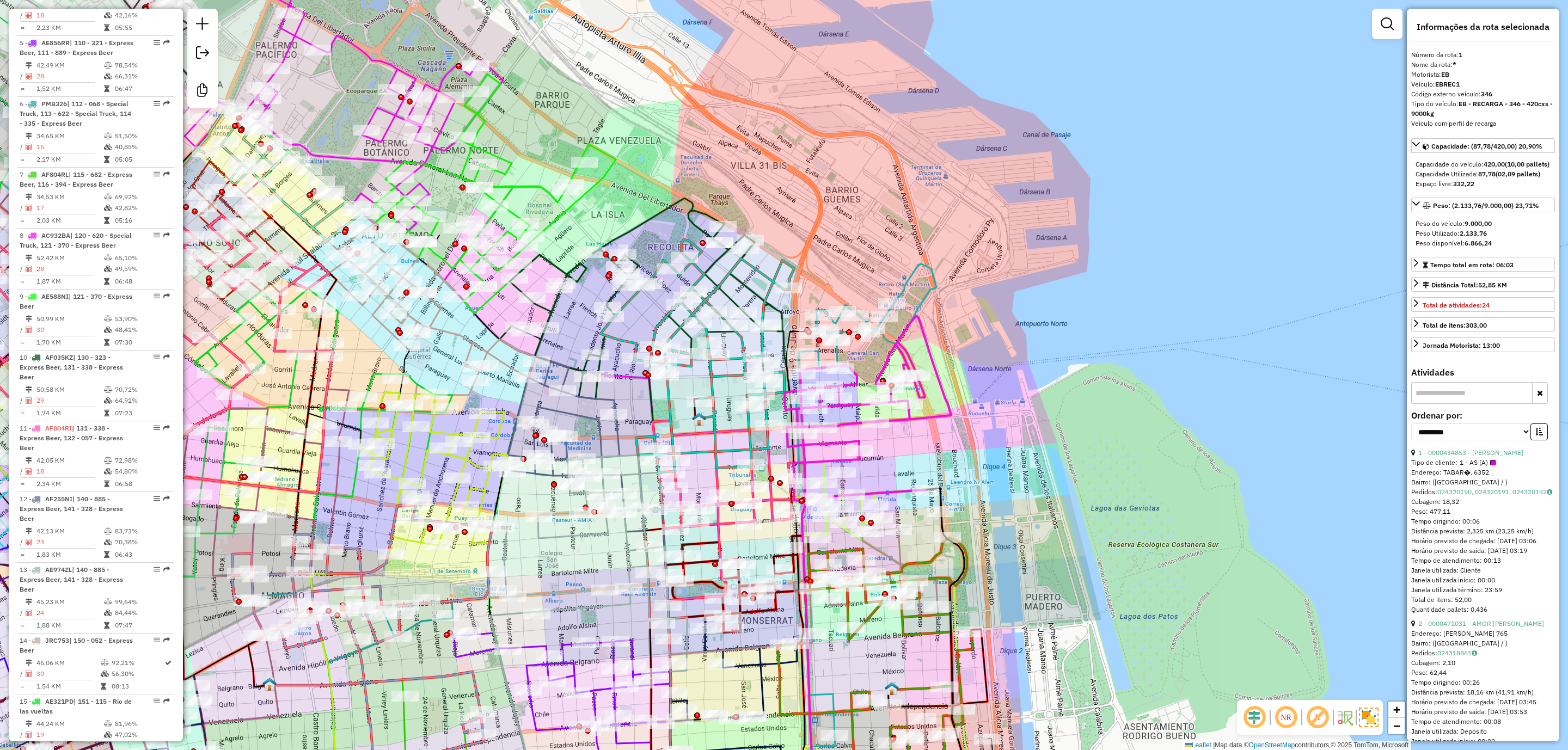
scroll to position [437, 0]
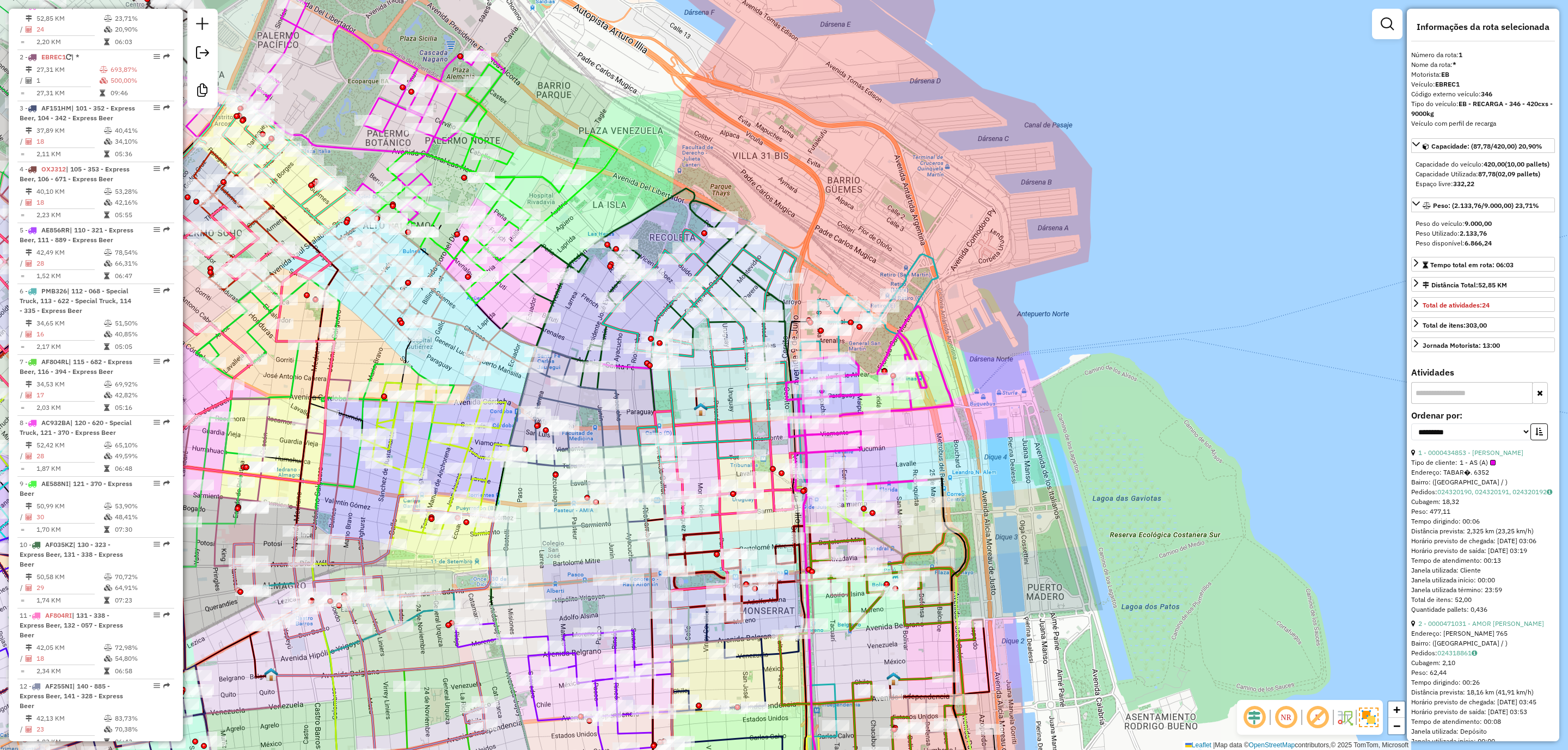
click at [955, 439] on div "Janela de atendimento Grade de atendimento Capacidade Transportadoras Veículos …" at bounding box center [784, 375] width 1568 height 750
click at [1009, 329] on div "Janela de atendimento Grade de atendimento Capacidade Transportadoras Veículos …" at bounding box center [784, 375] width 1568 height 750
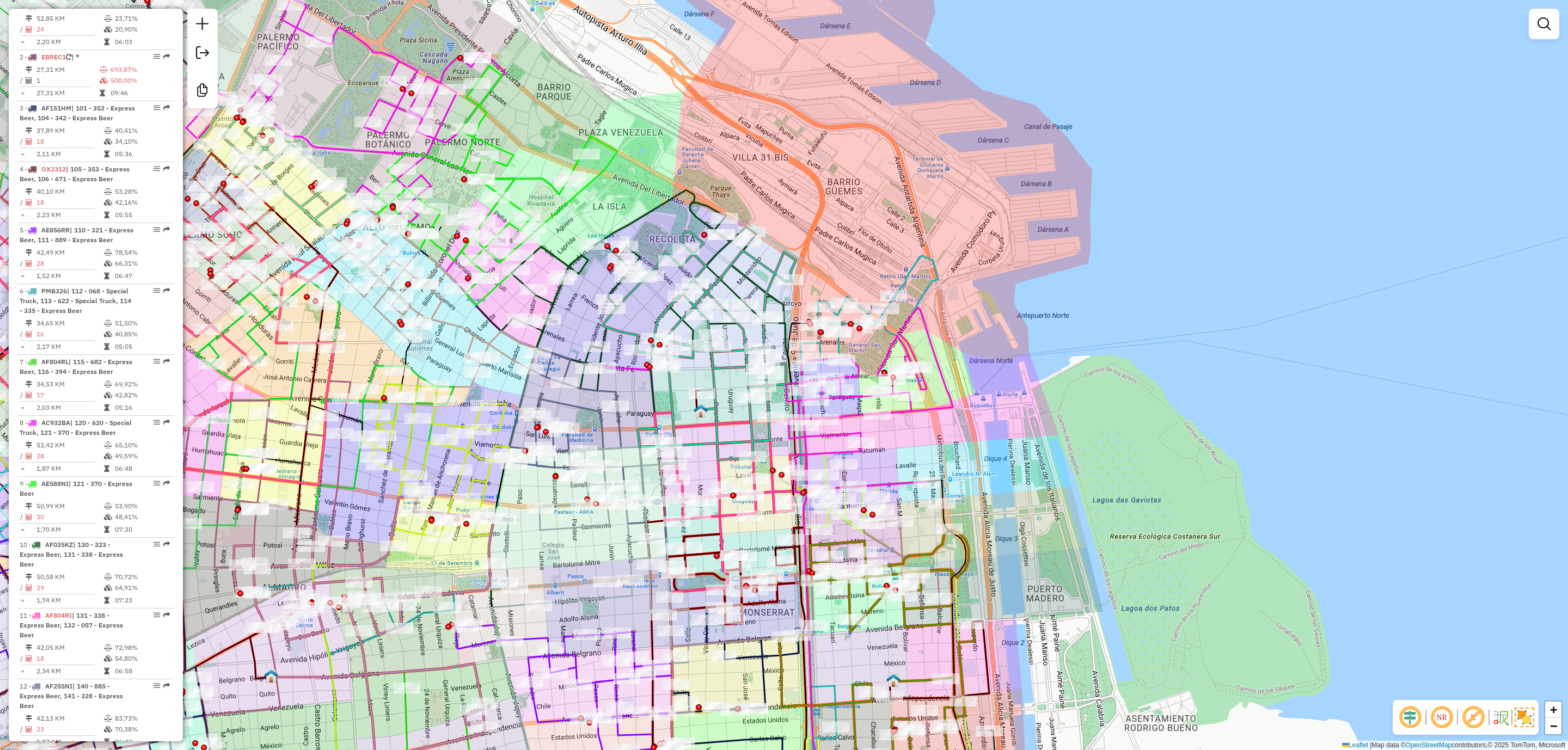
click at [945, 399] on icon at bounding box center [764, 567] width 379 height 518
select select "**********"
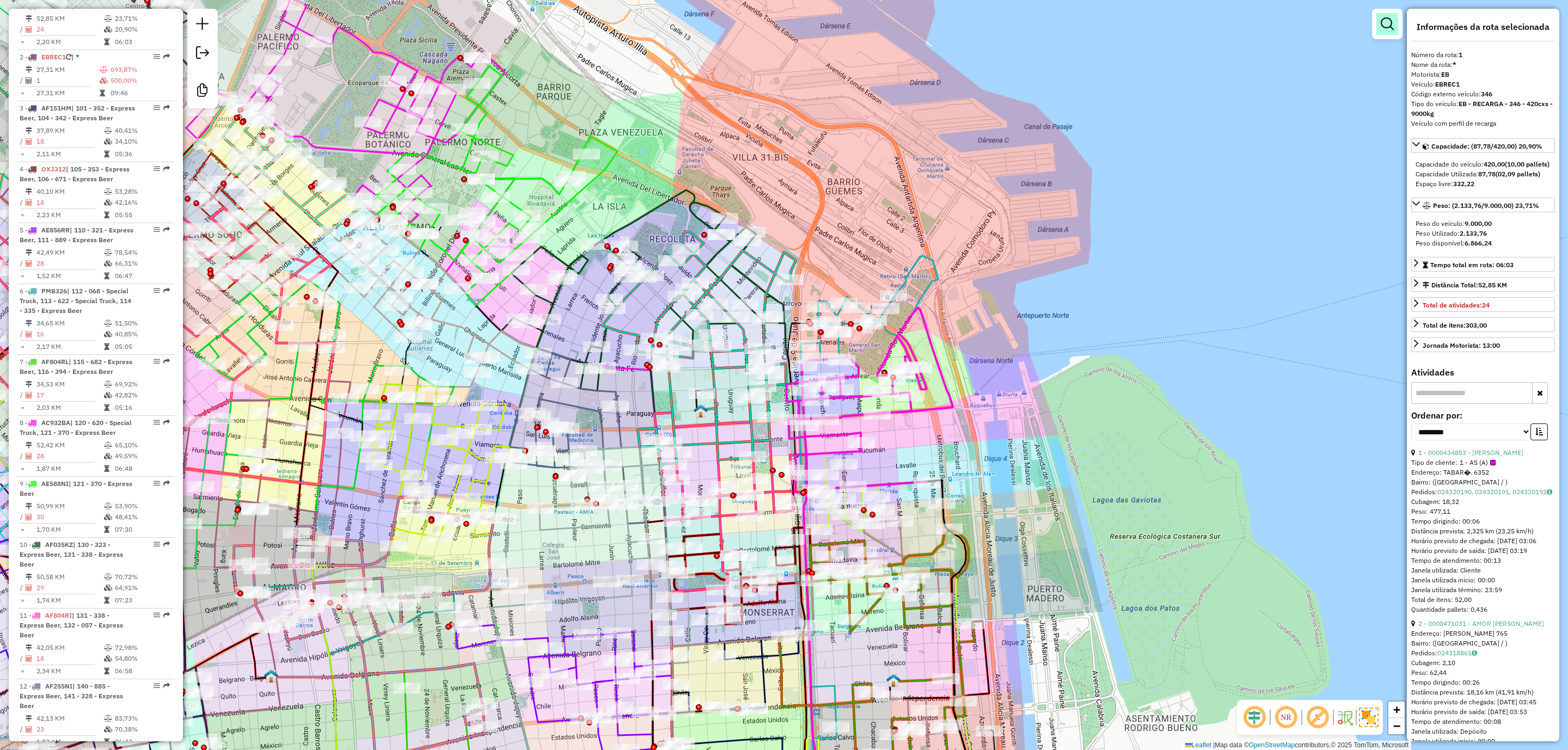
click at [1384, 28] on em at bounding box center [1387, 24] width 13 height 13
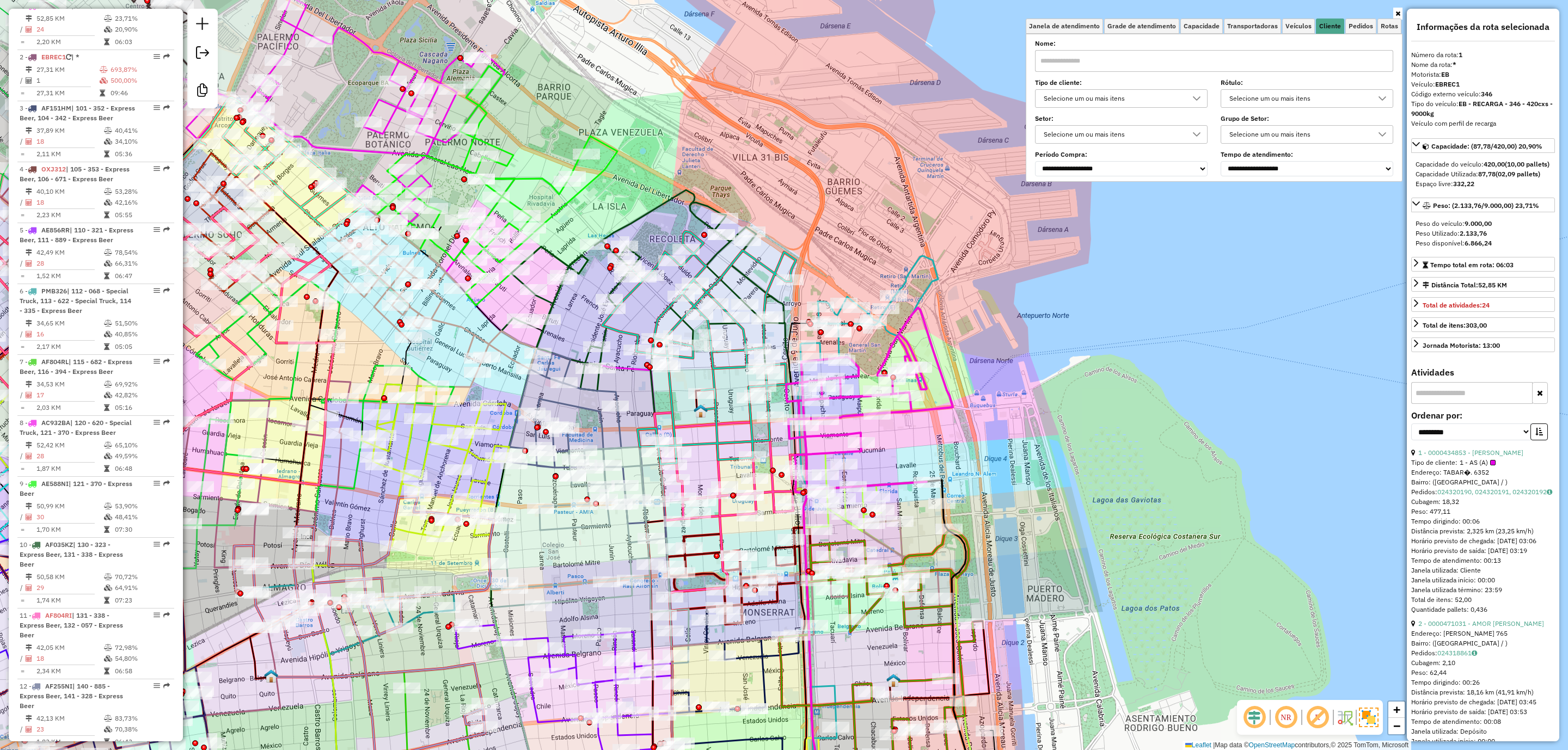
drag, startPoint x: 1278, startPoint y: 100, endPoint x: 1279, endPoint y: 91, distance: 9.1
click at [1279, 87] on div "Rótulo: Selecione um ou mais itens" at bounding box center [1307, 94] width 173 height 27
click at [1277, 97] on div "Selecione um ou mais itens" at bounding box center [1299, 99] width 147 height 17
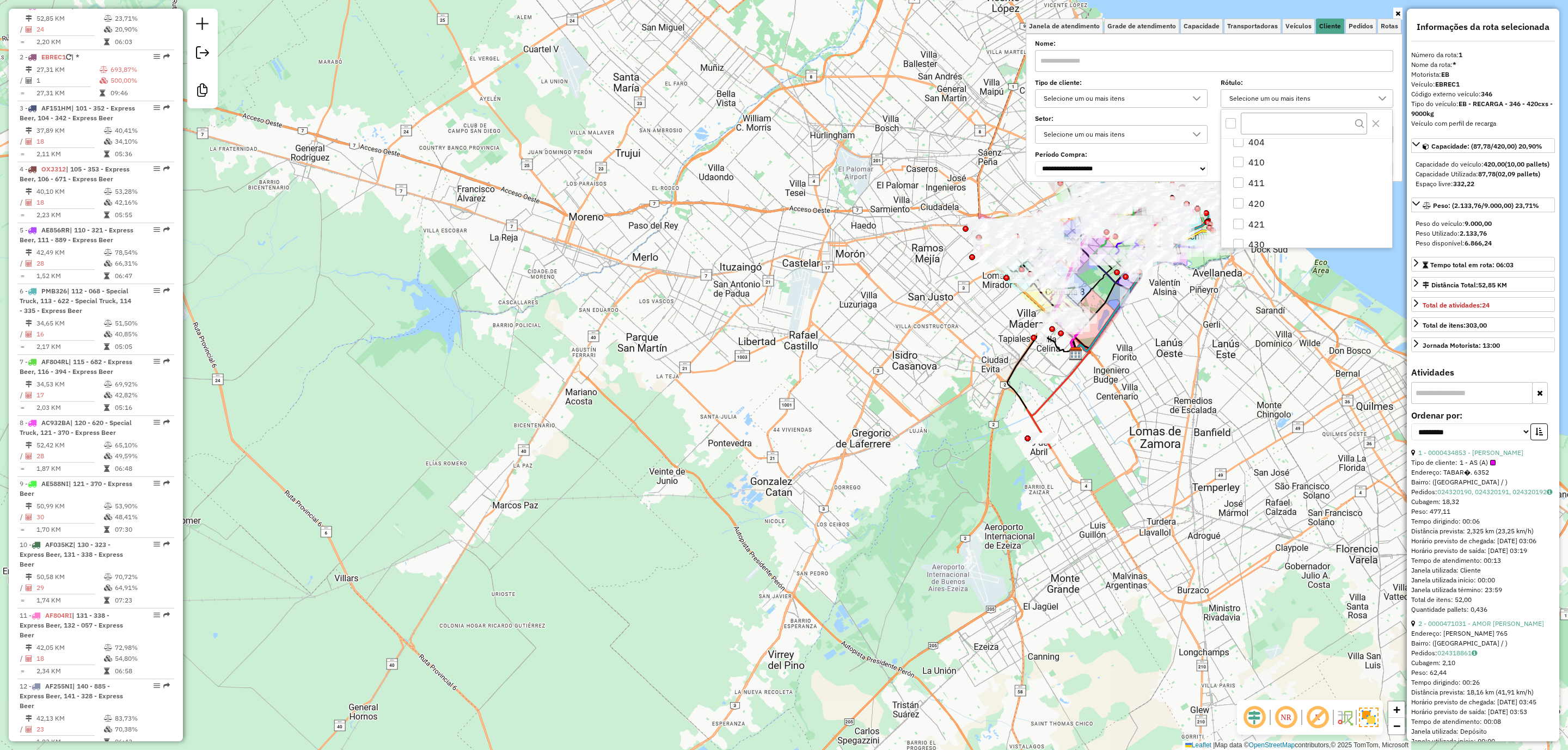
scroll to position [2607, 0]
click at [1263, 223] on li "WINNER" at bounding box center [1309, 231] width 167 height 21
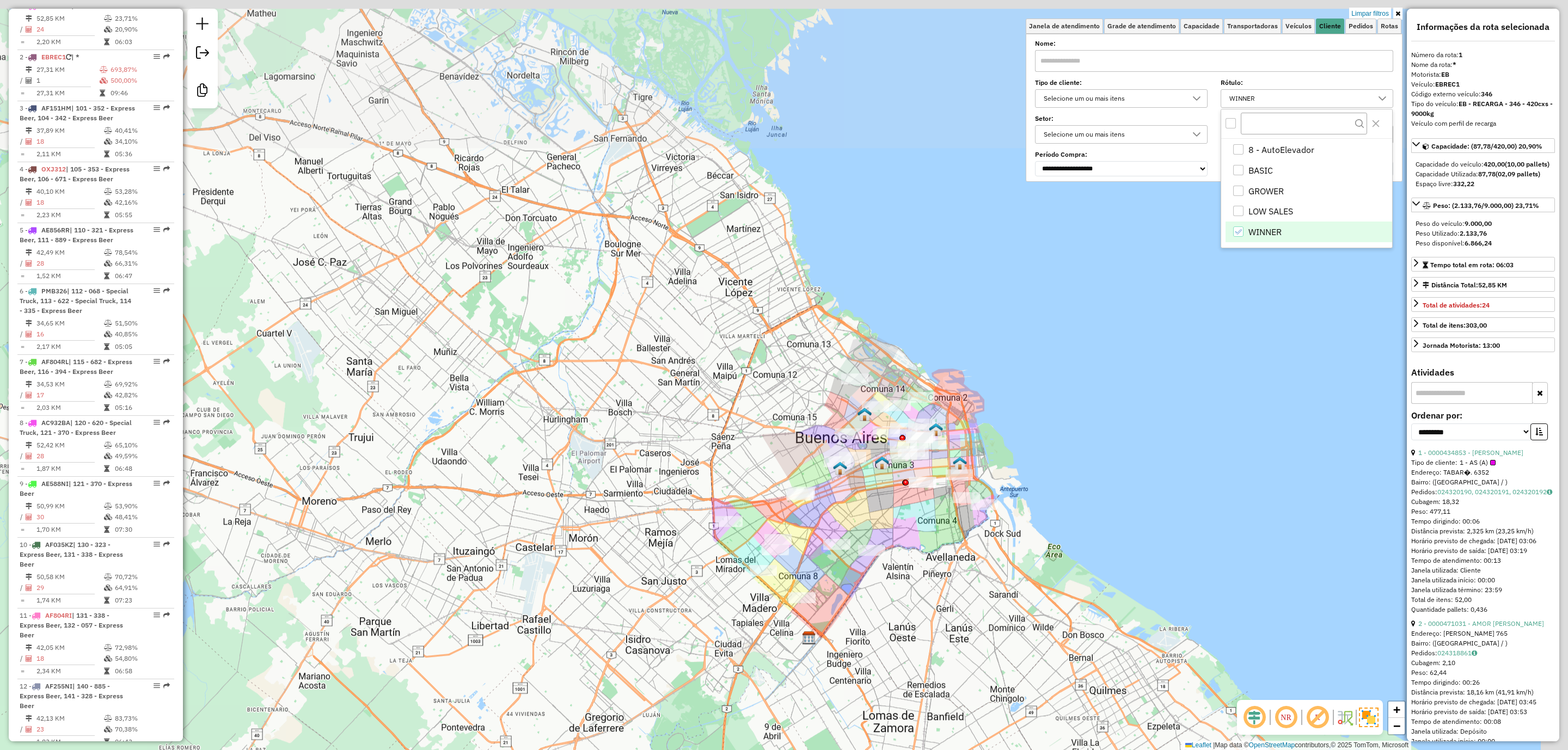
drag, startPoint x: 1216, startPoint y: 337, endPoint x: 981, endPoint y: 517, distance: 296.0
click at [951, 599] on div "Limpar filtros Janela de atendimento Grade de atendimento Capacidade Transporta…" at bounding box center [784, 375] width 1568 height 750
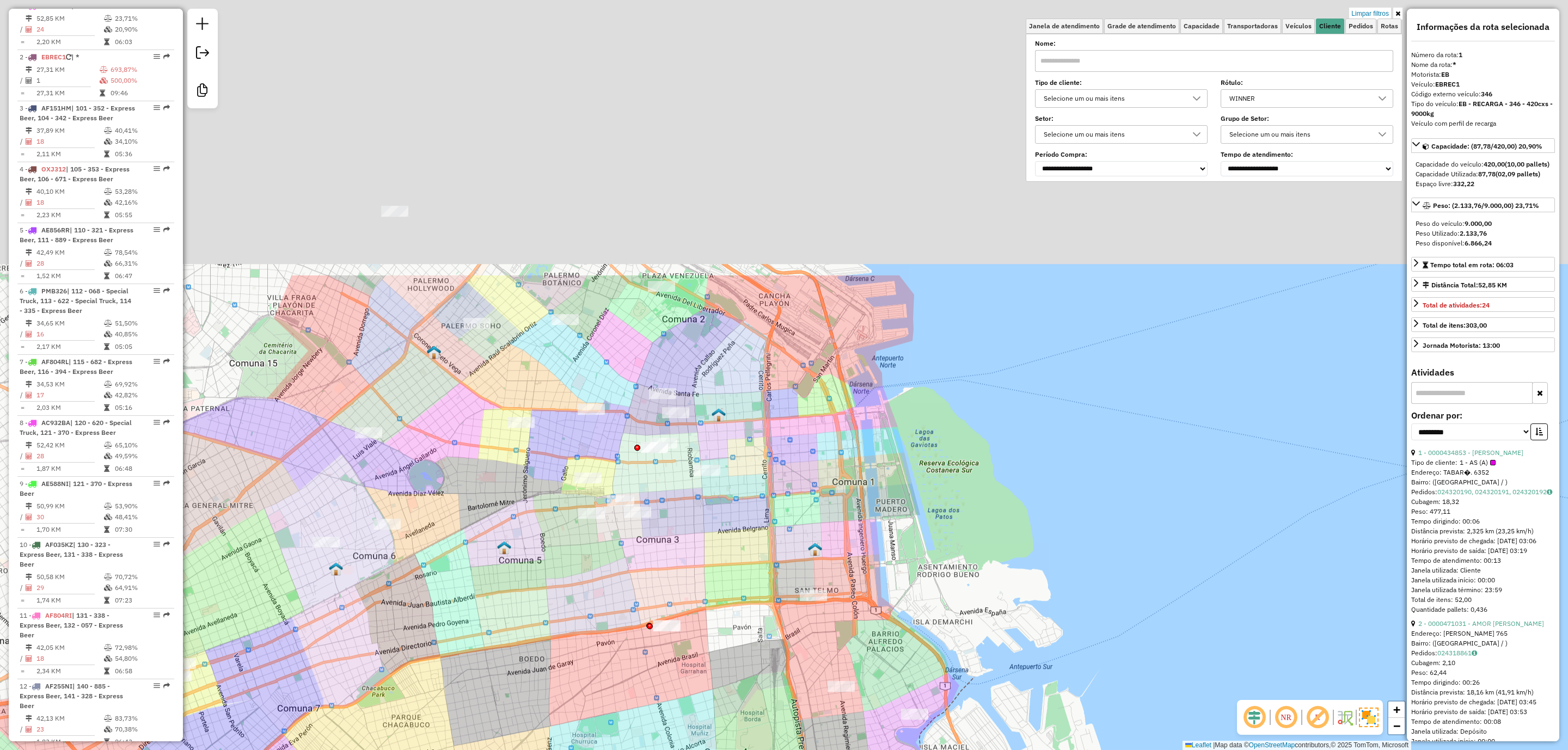
drag, startPoint x: 939, startPoint y: 121, endPoint x: 893, endPoint y: 433, distance: 315.4
click at [908, 489] on div "Limpar filtros Janela de atendimento Grade de atendimento Capacidade Transporta…" at bounding box center [784, 375] width 1568 height 750
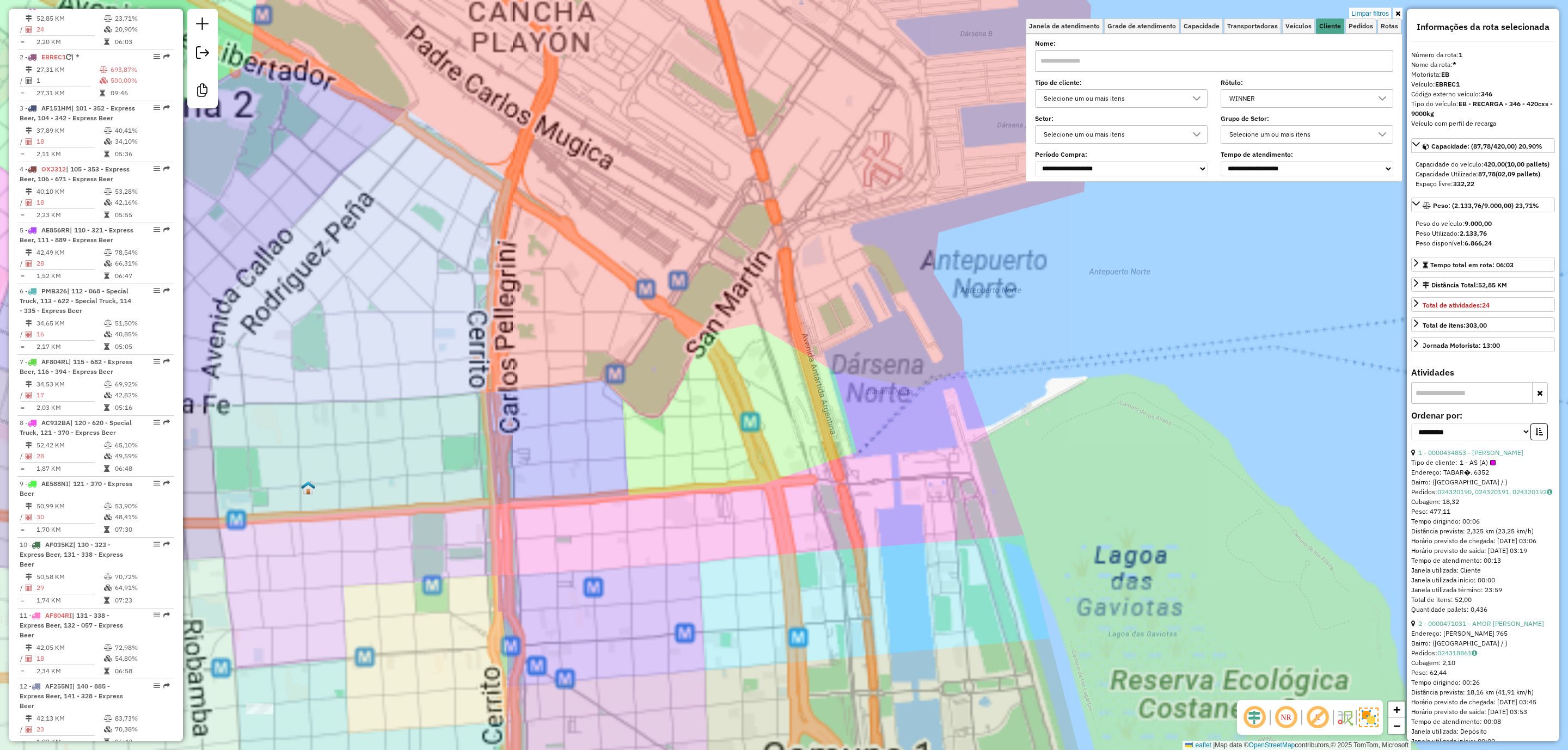
drag, startPoint x: 875, startPoint y: 503, endPoint x: 975, endPoint y: 456, distance: 110.5
click at [975, 461] on div "Limpar filtros Janela de atendimento Grade de atendimento Capacidade Transporta…" at bounding box center [784, 375] width 1568 height 750
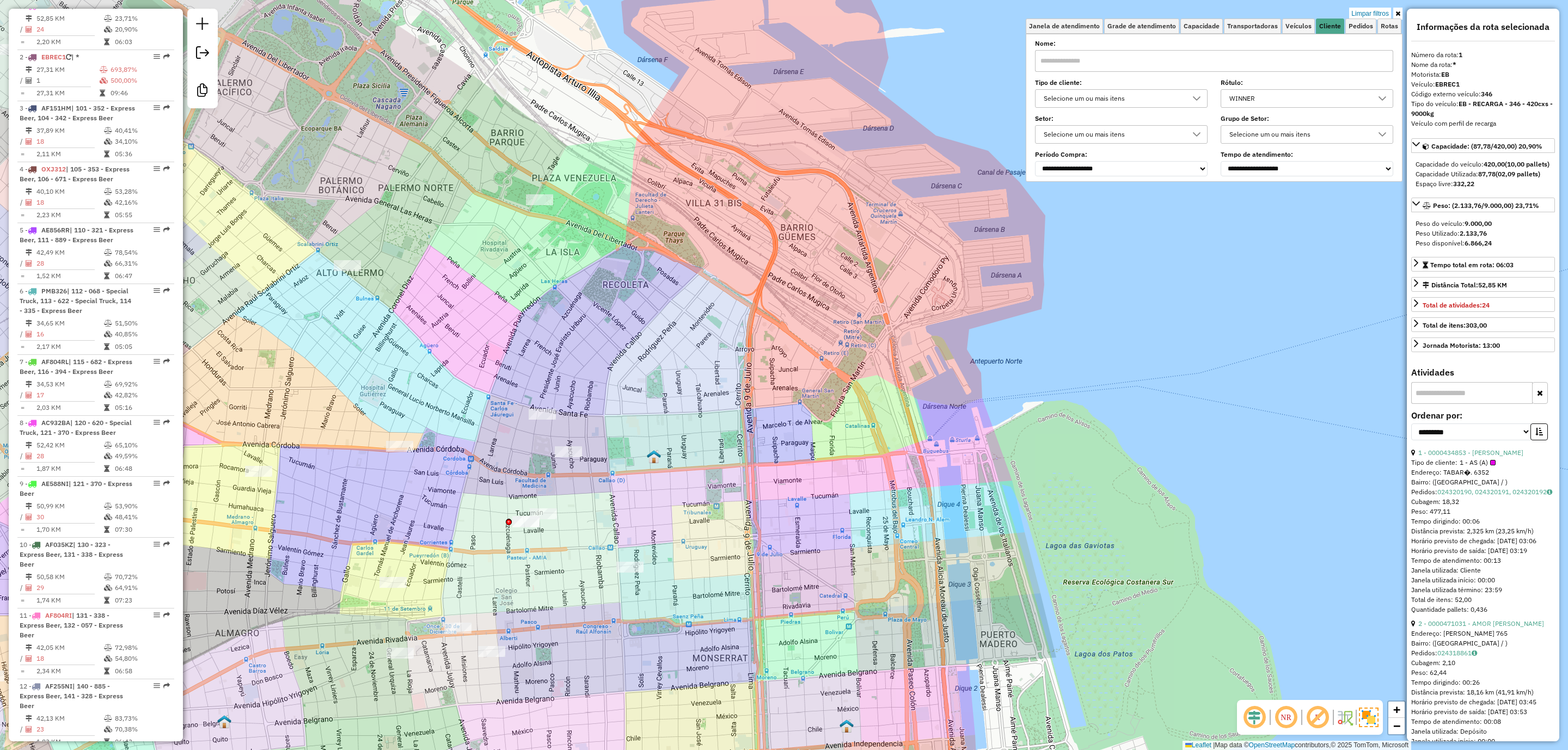
click at [1289, 97] on div "WINNER" at bounding box center [1299, 99] width 147 height 17
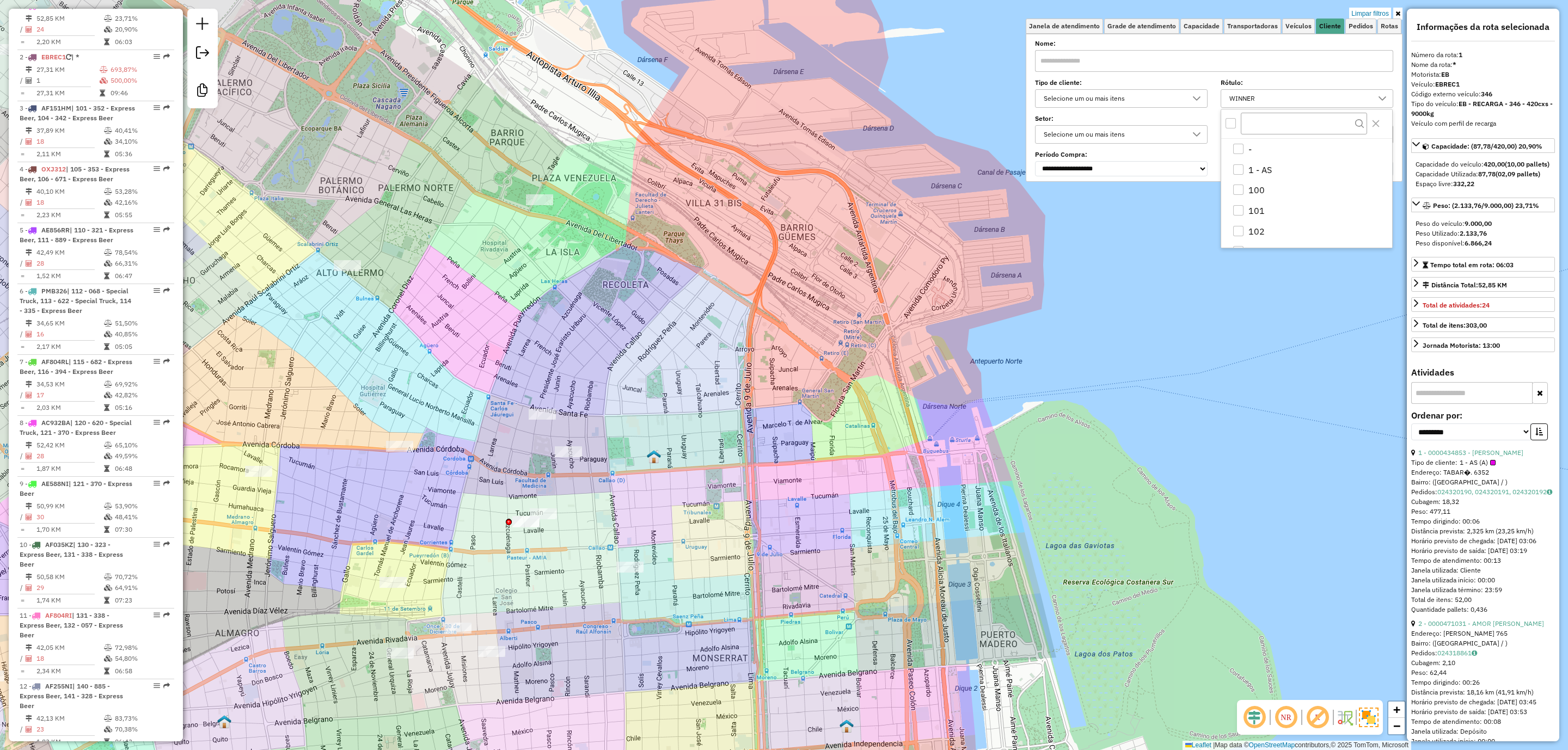
scroll to position [2599, 0]
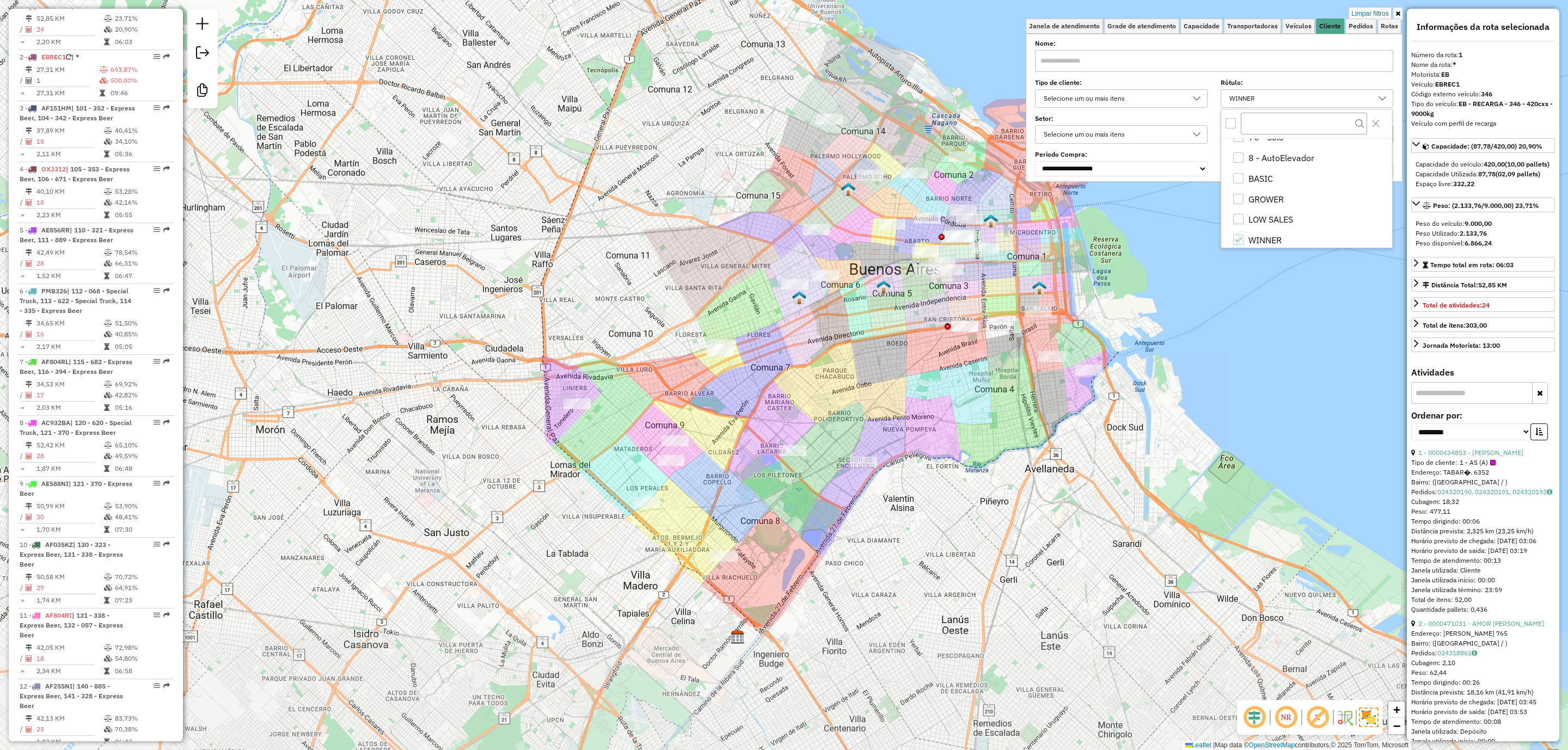
drag, startPoint x: 917, startPoint y: 588, endPoint x: 858, endPoint y: 391, distance: 205.6
click at [858, 391] on div "Limpar filtros Janela de atendimento Grade de atendimento Capacidade Transporta…" at bounding box center [784, 375] width 1568 height 750
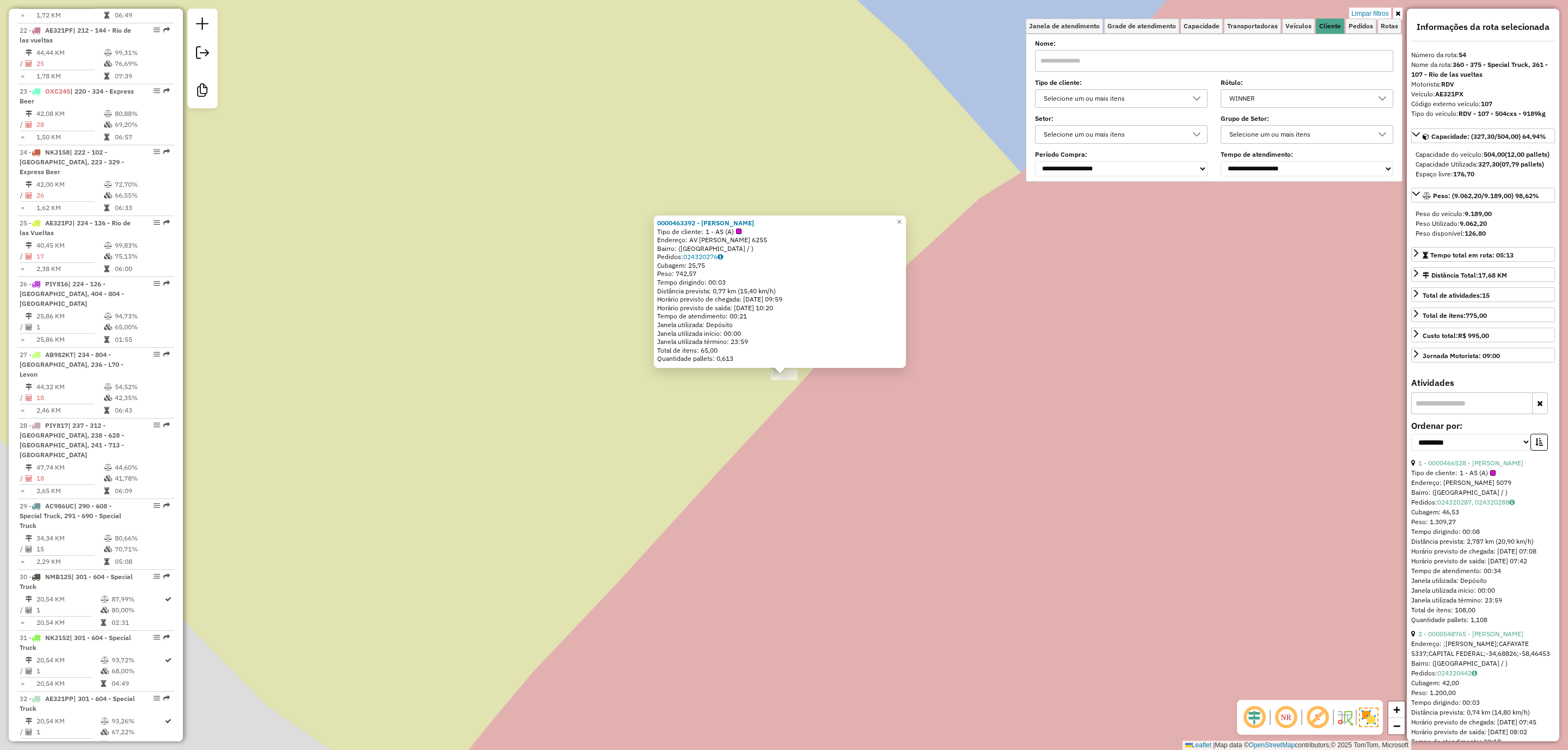
scroll to position [3746, 0]
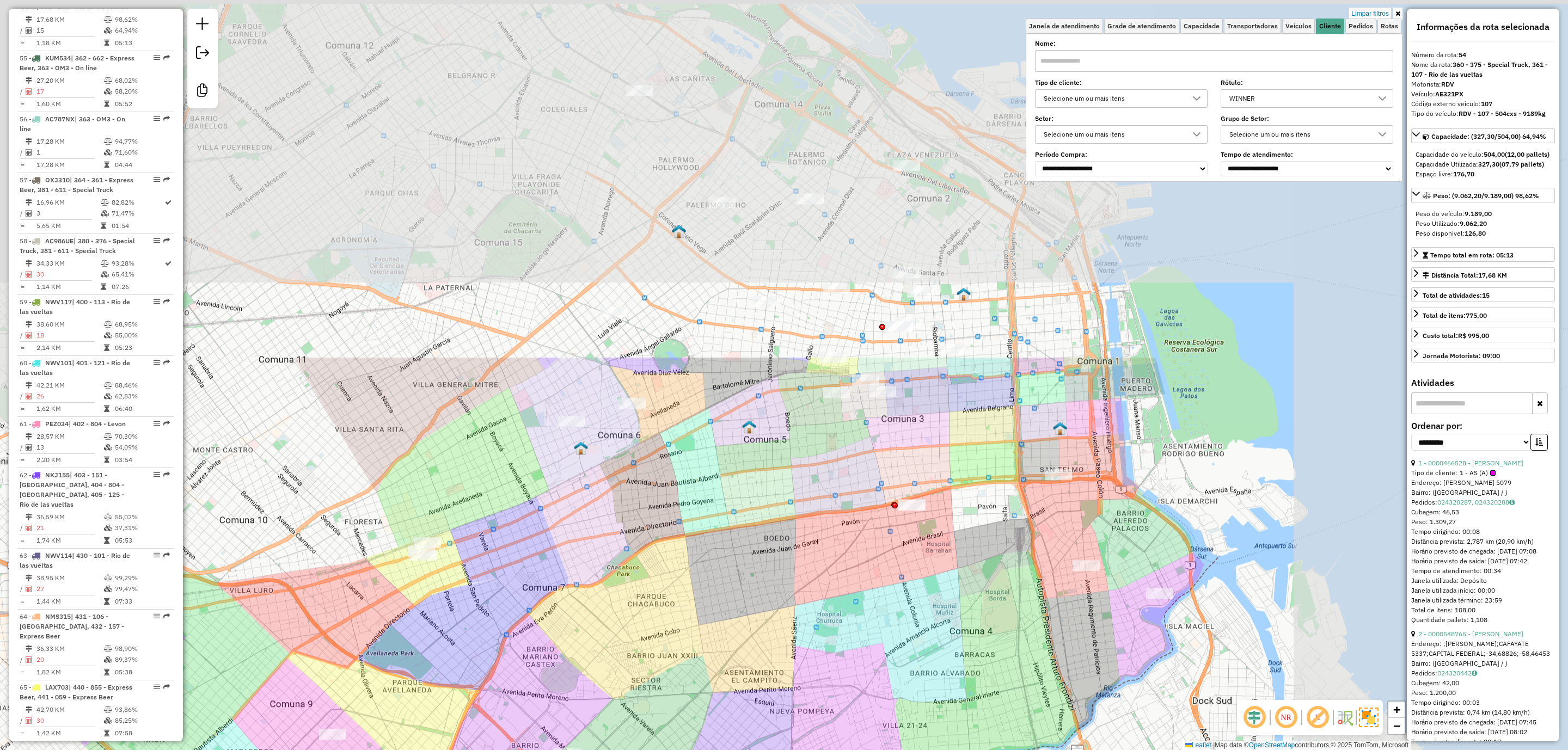
drag, startPoint x: 891, startPoint y: 495, endPoint x: 681, endPoint y: 783, distance: 356.4
click at [681, 750] on html "Aplicando filtros Pop-up bloqueado! Seu navegador bloqueou automáticamente a ab…" at bounding box center [784, 375] width 1568 height 750
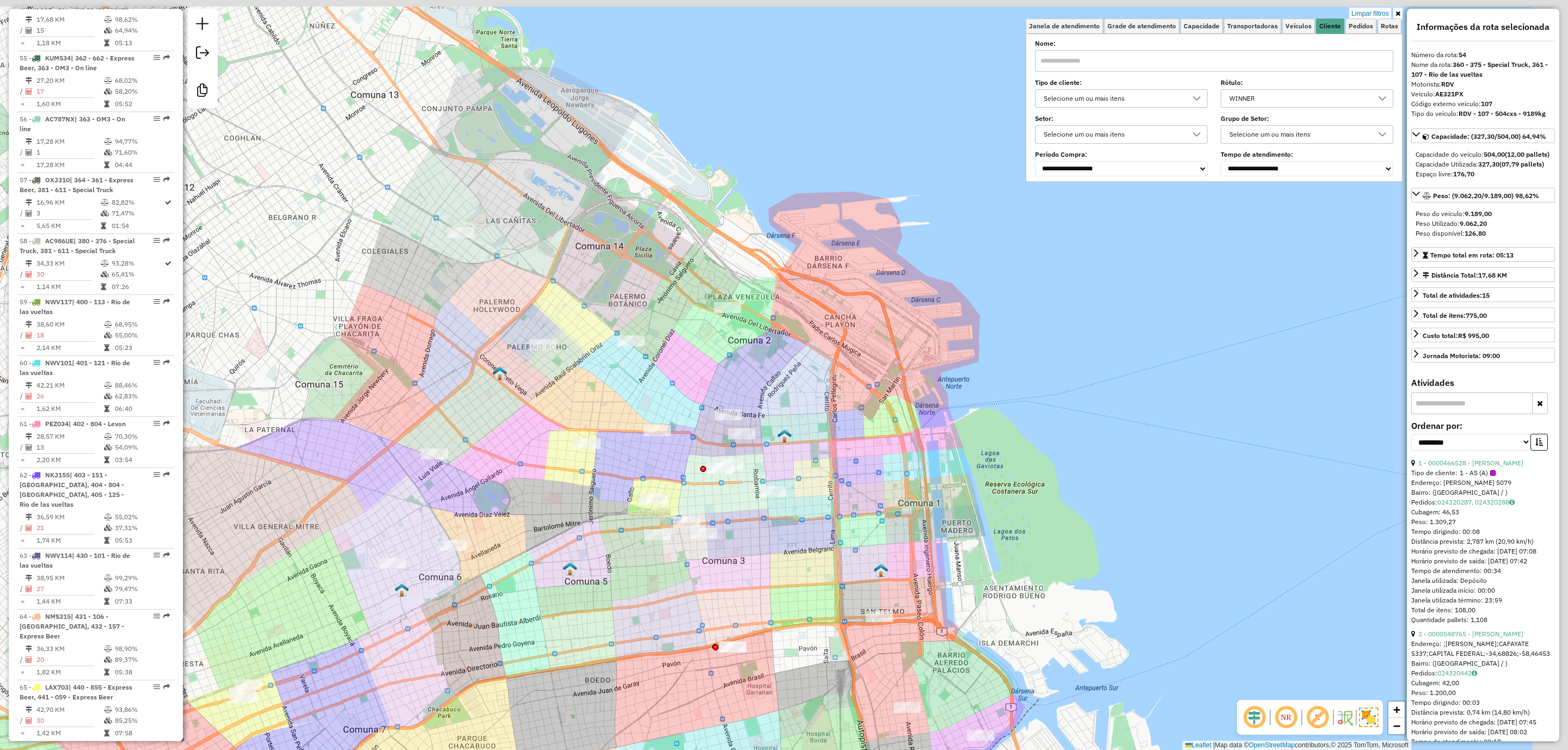
drag, startPoint x: 1083, startPoint y: 373, endPoint x: 941, endPoint y: 481, distance: 178.4
click at [931, 501] on div "0000463392 - [PERSON_NAME] Tipo de cliente: 1 - AS (A) Endereço: AV [PERSON_NAM…" at bounding box center [784, 375] width 1568 height 750
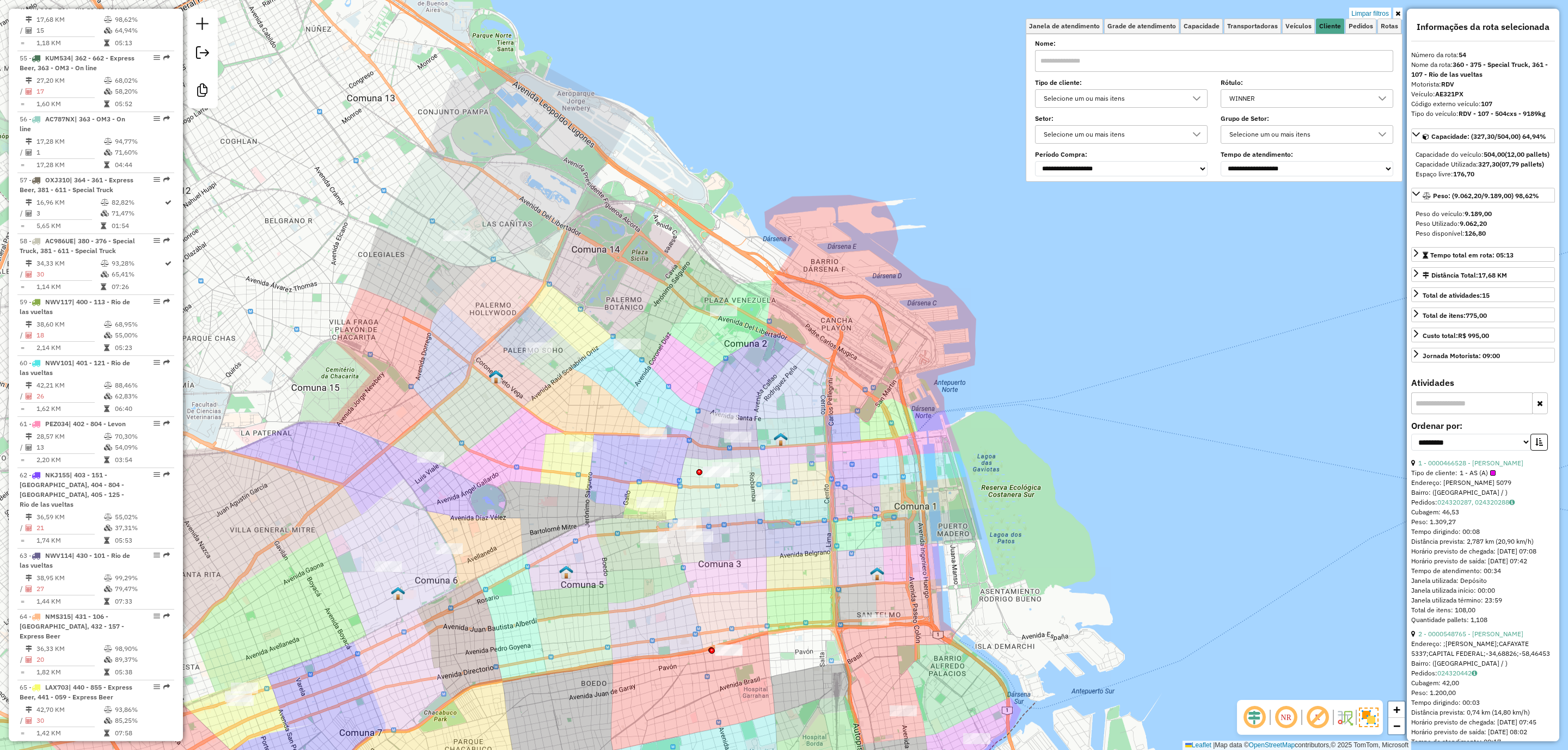
click at [1311, 101] on div "WINNER" at bounding box center [1299, 99] width 147 height 17
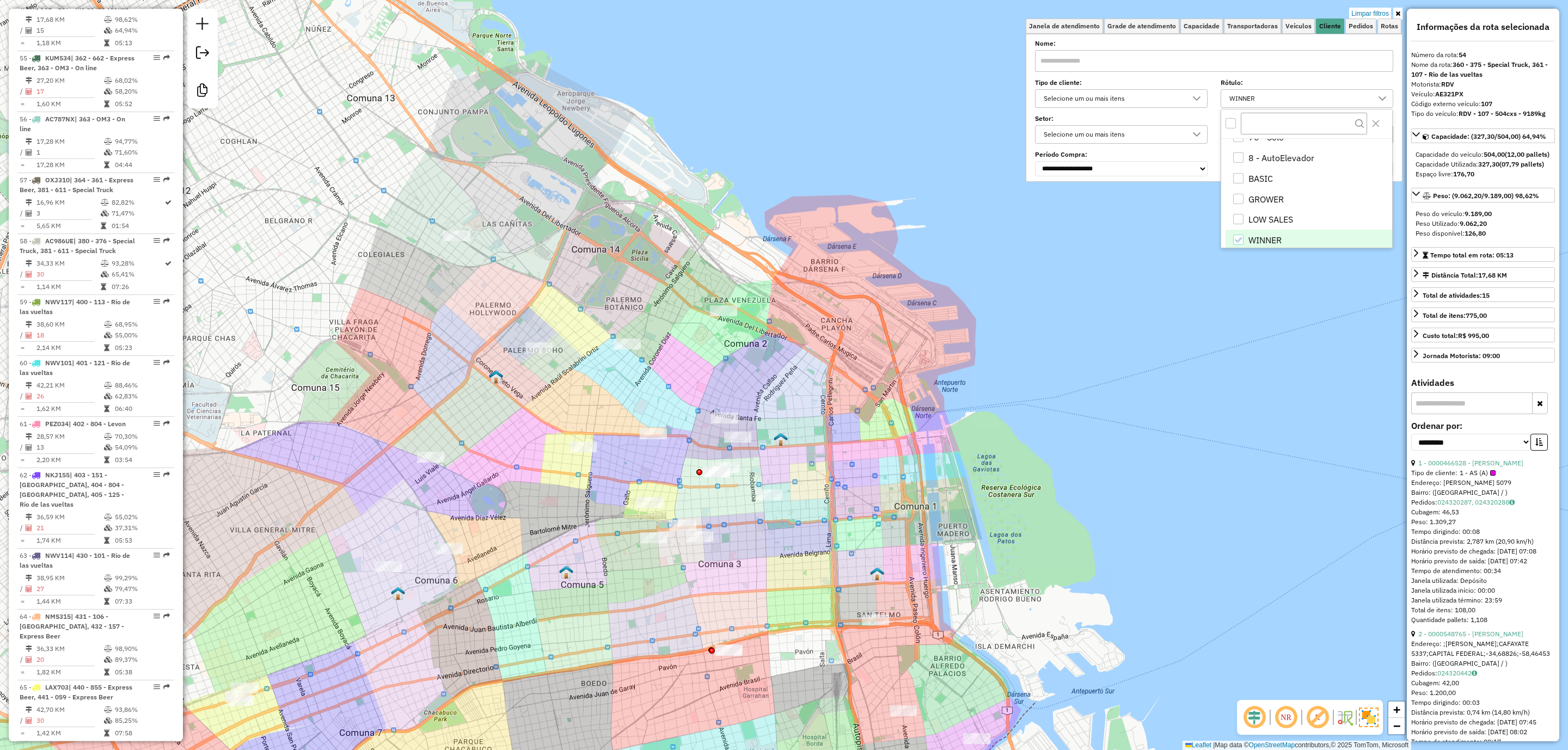
scroll to position [2607, 0]
click at [1256, 229] on li "WINNER" at bounding box center [1309, 231] width 167 height 21
click at [1256, 189] on li "GROWER" at bounding box center [1309, 191] width 167 height 21
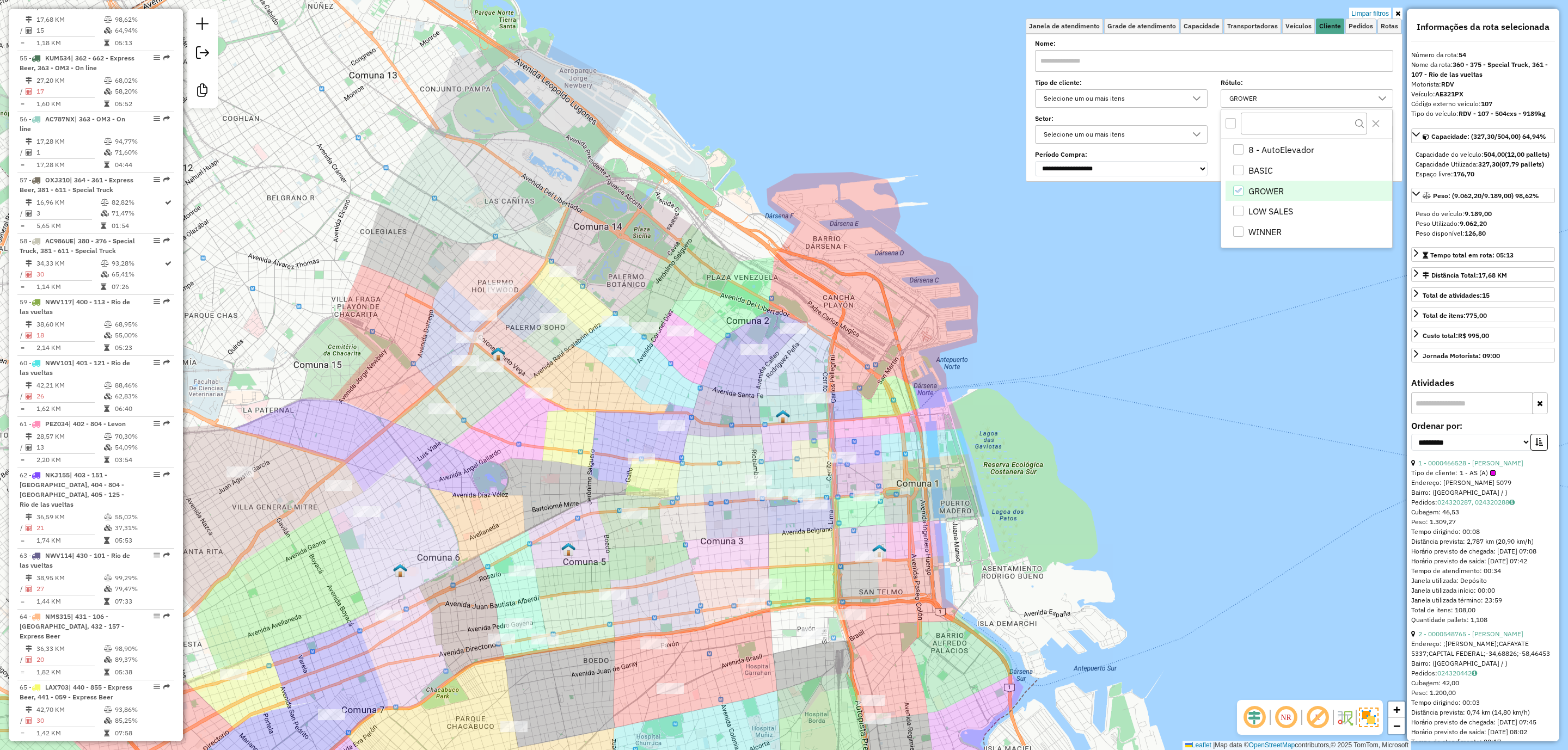
drag, startPoint x: 928, startPoint y: 492, endPoint x: 930, endPoint y: 469, distance: 23.1
click at [930, 469] on div "0000463392 - [PERSON_NAME] Tipo de cliente: 1 - AS (A) Endereço: AV [PERSON_NAM…" at bounding box center [784, 375] width 1568 height 750
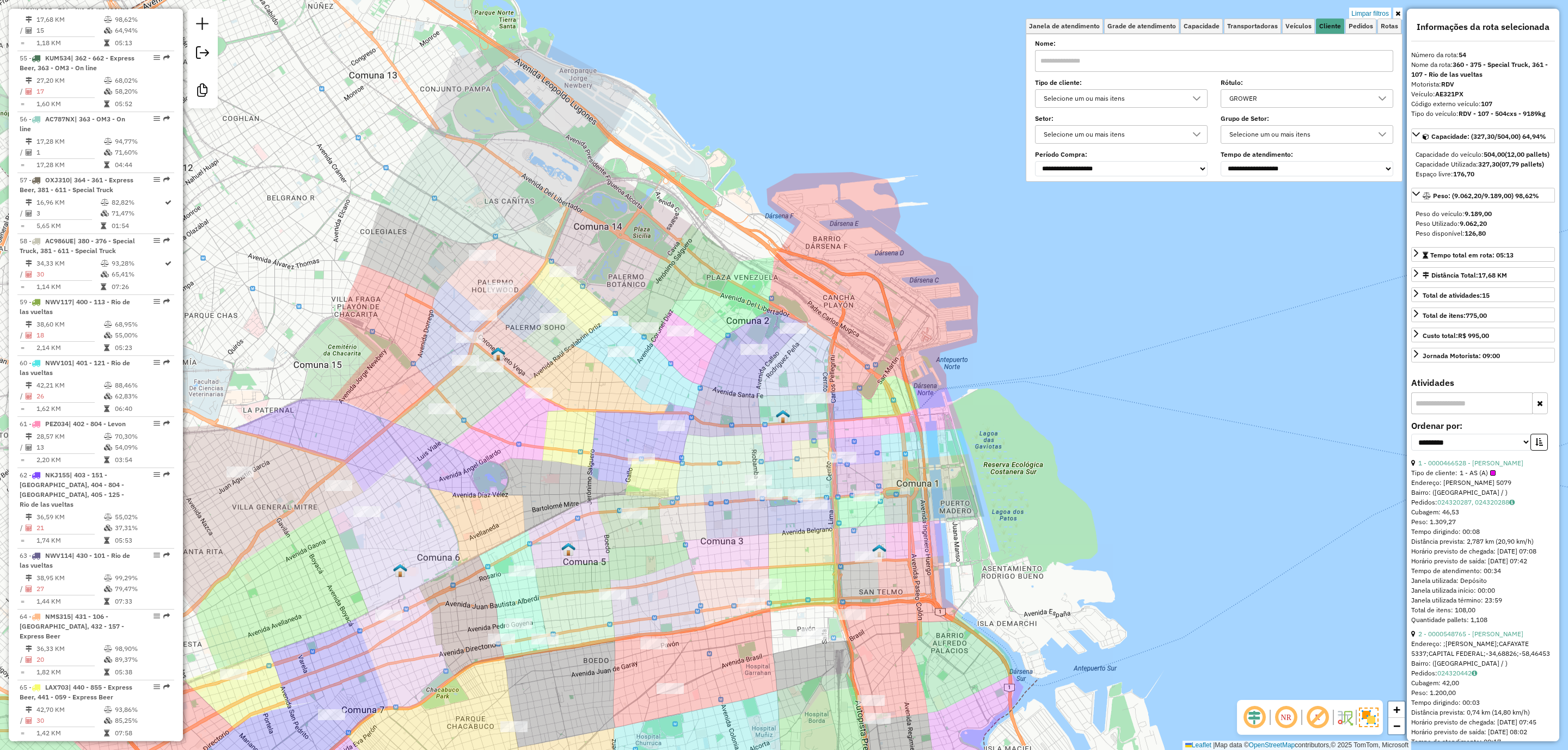
click at [1311, 100] on div "GROWER" at bounding box center [1299, 99] width 147 height 17
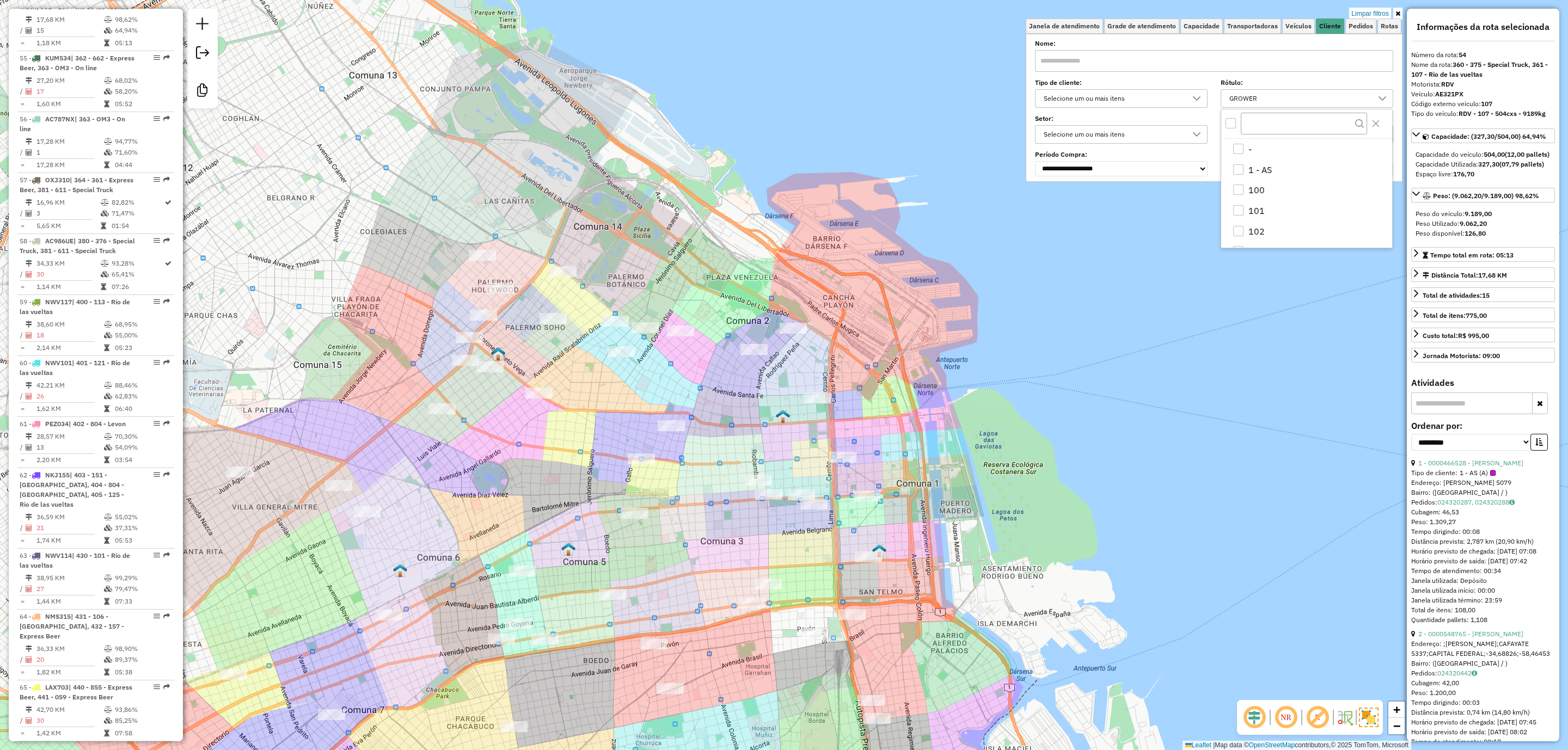
scroll to position [2558, 0]
click at [1253, 237] on li "GROWER" at bounding box center [1309, 240] width 167 height 21
click at [1253, 221] on li "BASIC" at bounding box center [1309, 219] width 167 height 21
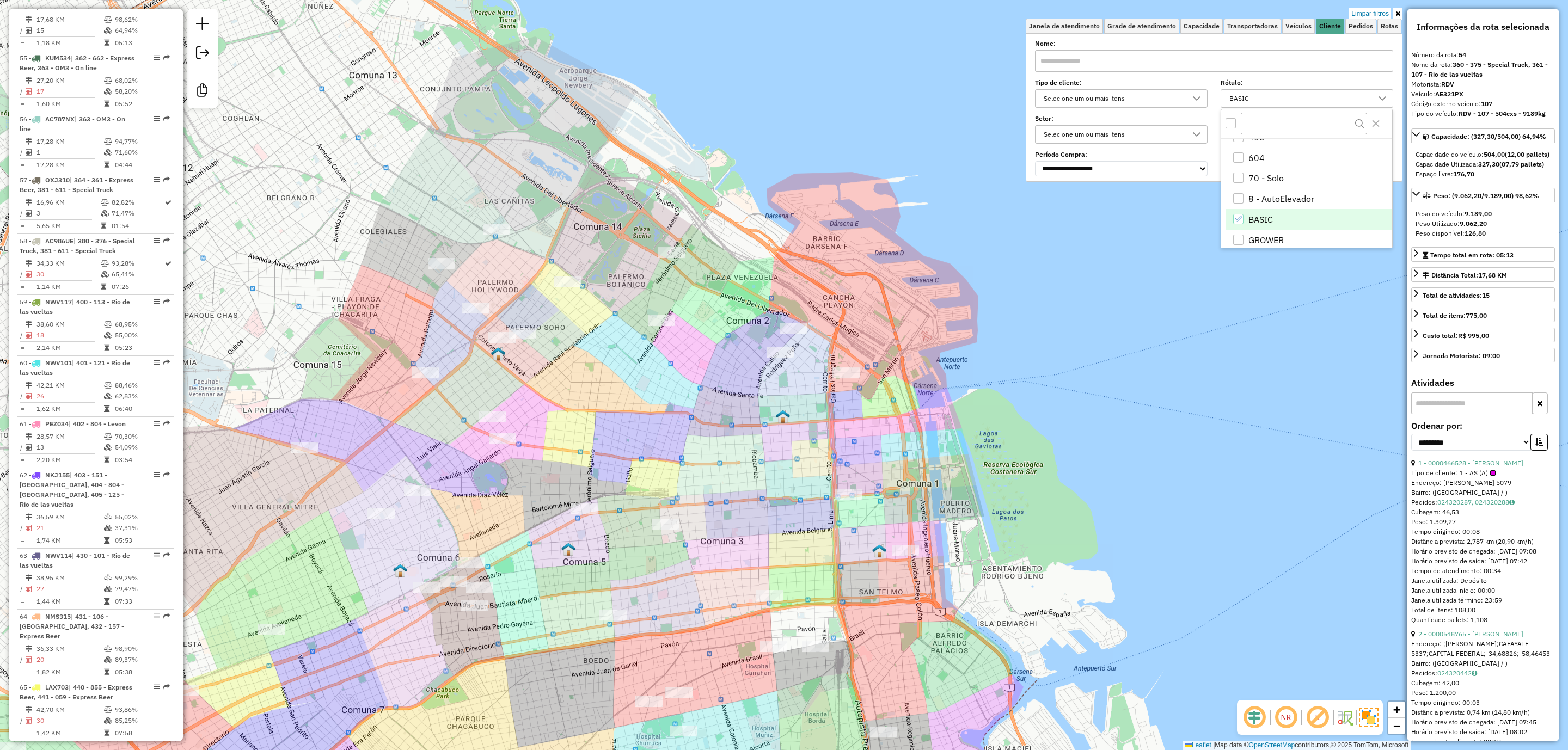
click at [1249, 221] on li "BASIC" at bounding box center [1309, 219] width 167 height 21
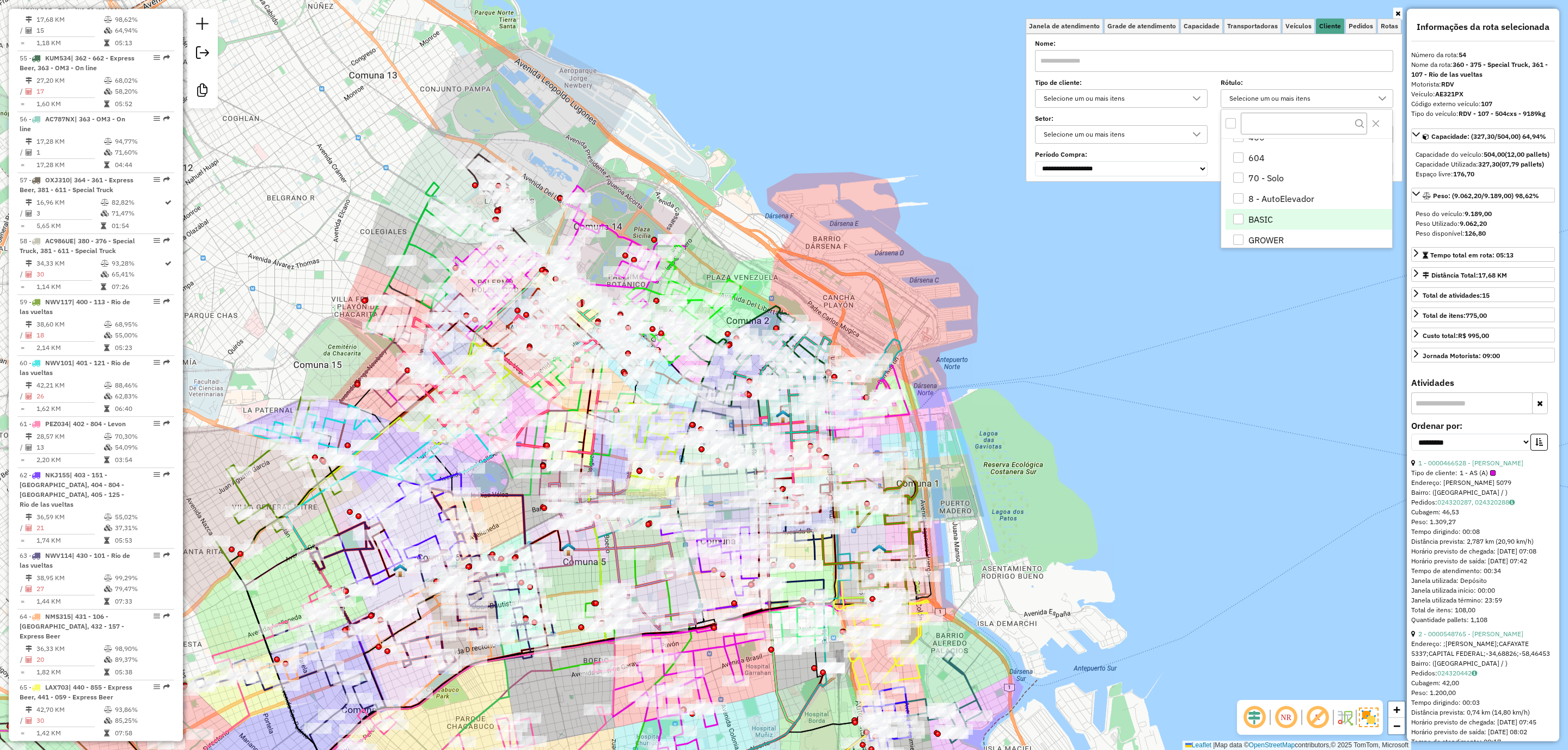
scroll to position [2607, 0]
click at [1263, 208] on li "LOW SALES" at bounding box center [1309, 211] width 167 height 21
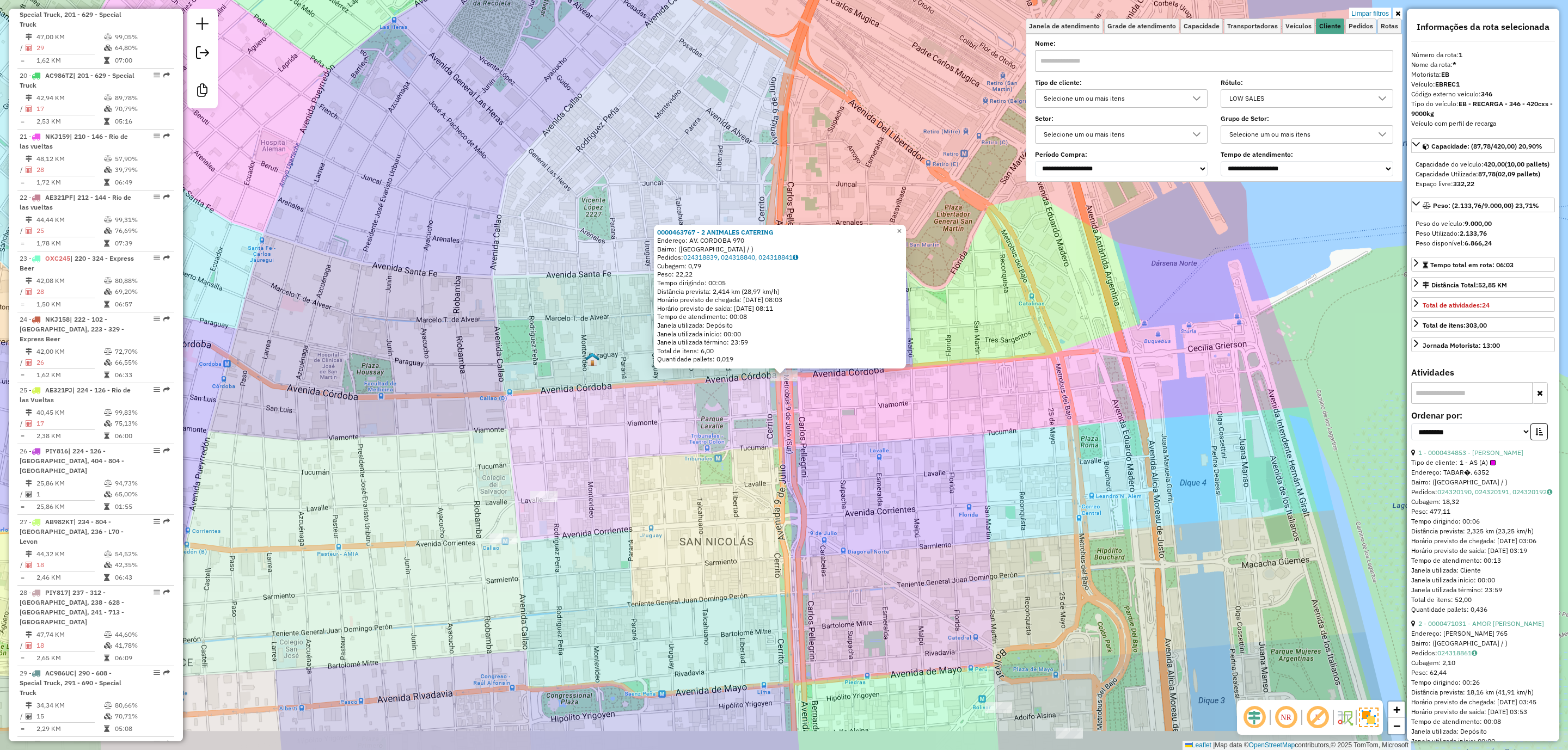
scroll to position [437, 0]
